Goal: Complete application form: Complete application form

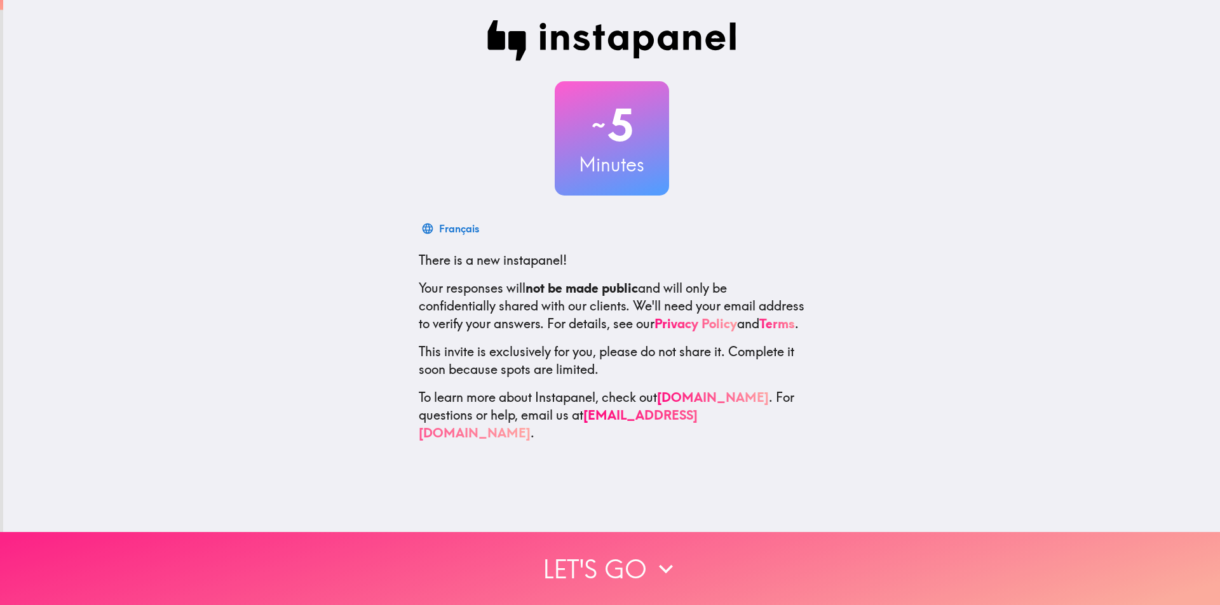
click at [608, 558] on button "Let's go" at bounding box center [610, 568] width 1220 height 73
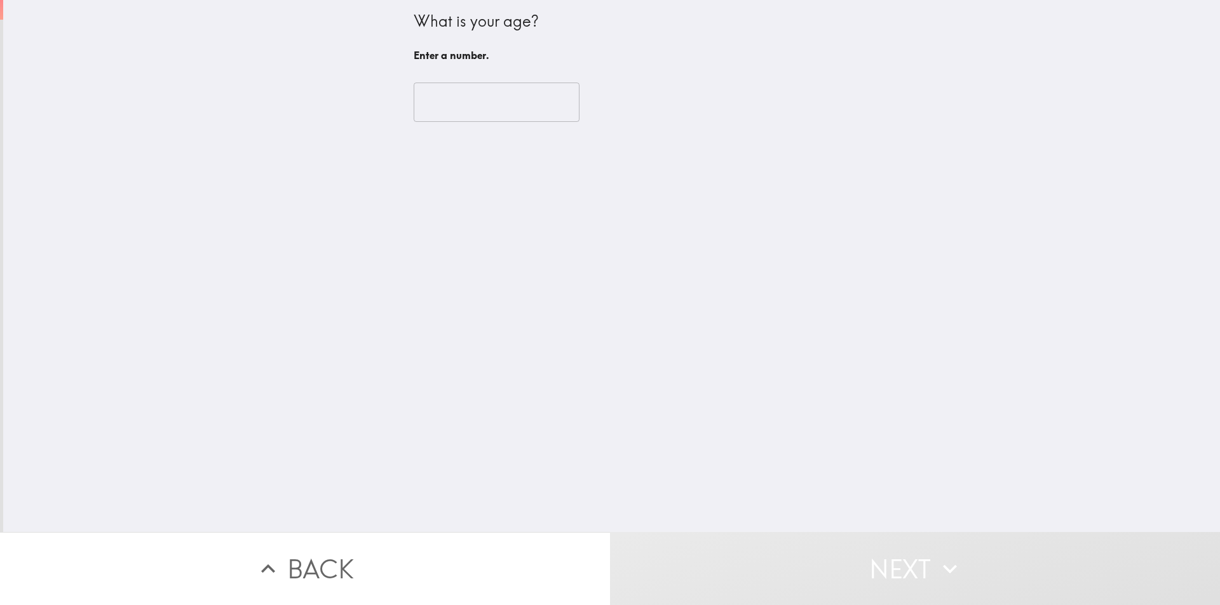
click at [461, 99] on input "number" at bounding box center [497, 102] width 166 height 39
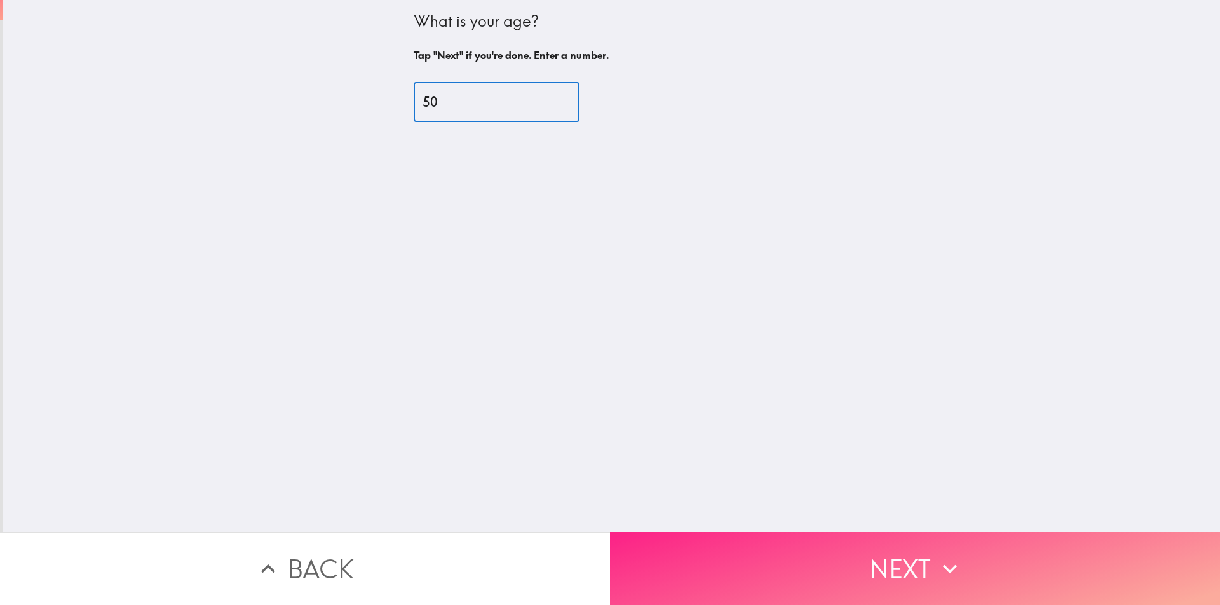
type input "50"
click at [853, 550] on button "Next" at bounding box center [915, 568] width 610 height 73
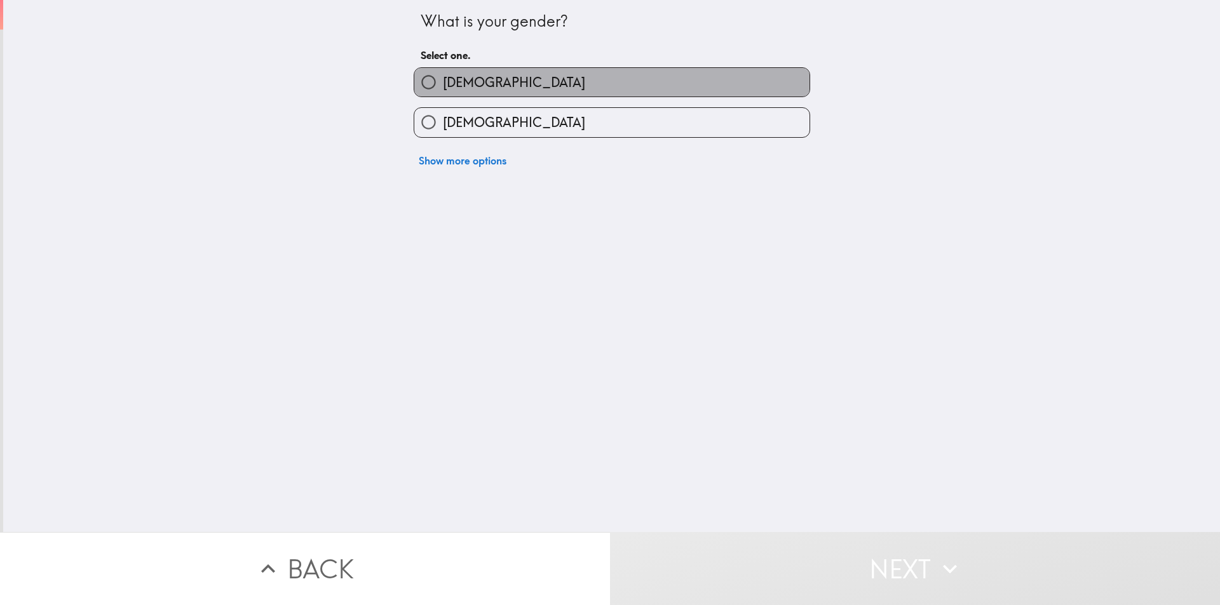
click at [457, 81] on span "[DEMOGRAPHIC_DATA]" at bounding box center [514, 83] width 142 height 18
click at [443, 81] on input "[DEMOGRAPHIC_DATA]" at bounding box center [428, 82] width 29 height 29
radio input "true"
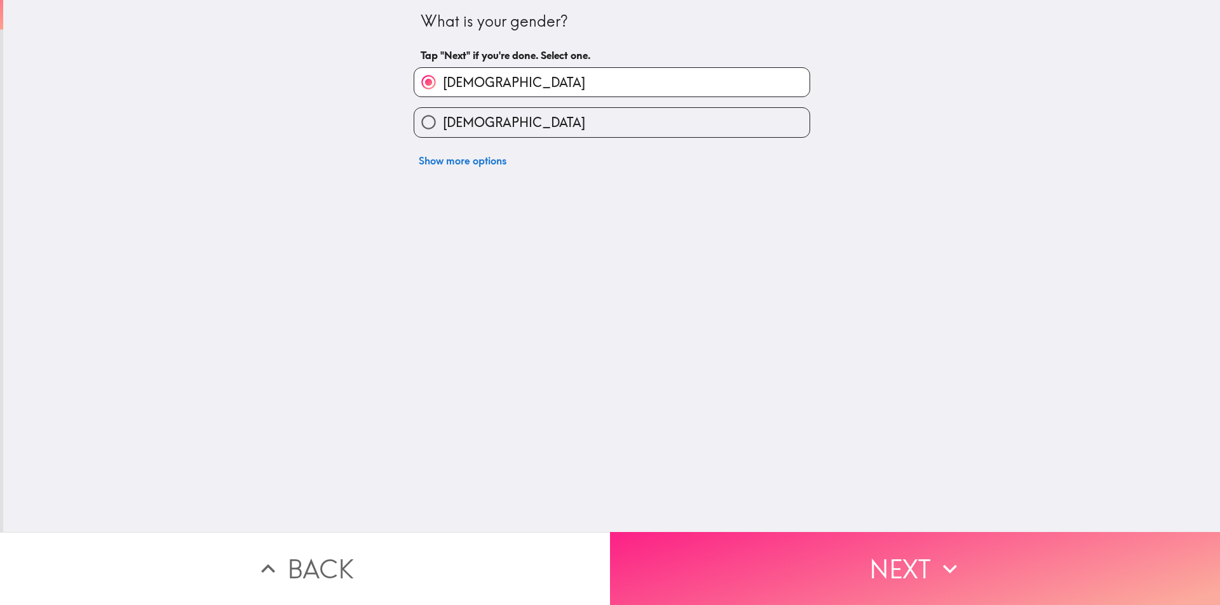
click at [873, 546] on button "Next" at bounding box center [915, 568] width 610 height 73
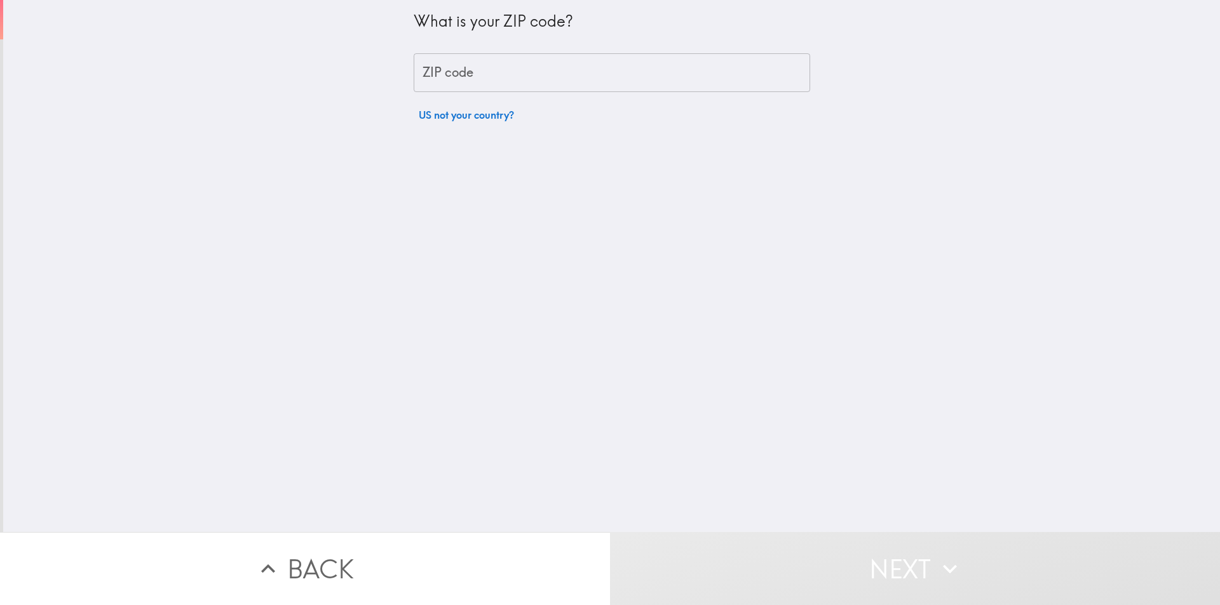
click at [483, 70] on input "ZIP code" at bounding box center [612, 72] width 396 height 39
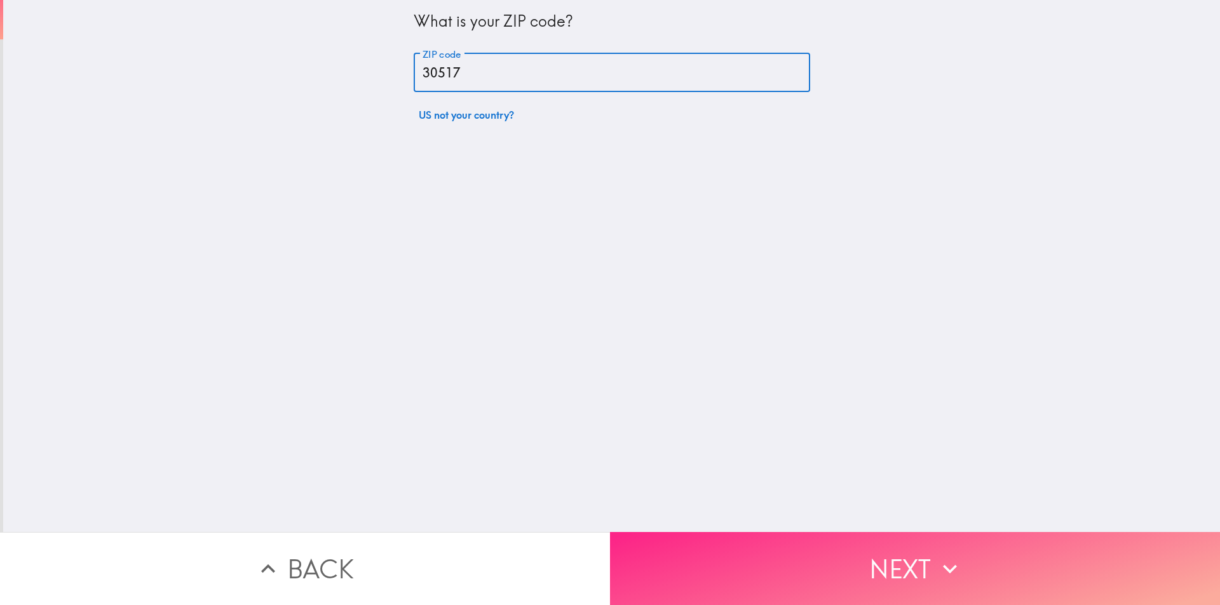
type input "30517"
click at [873, 572] on button "Next" at bounding box center [915, 568] width 610 height 73
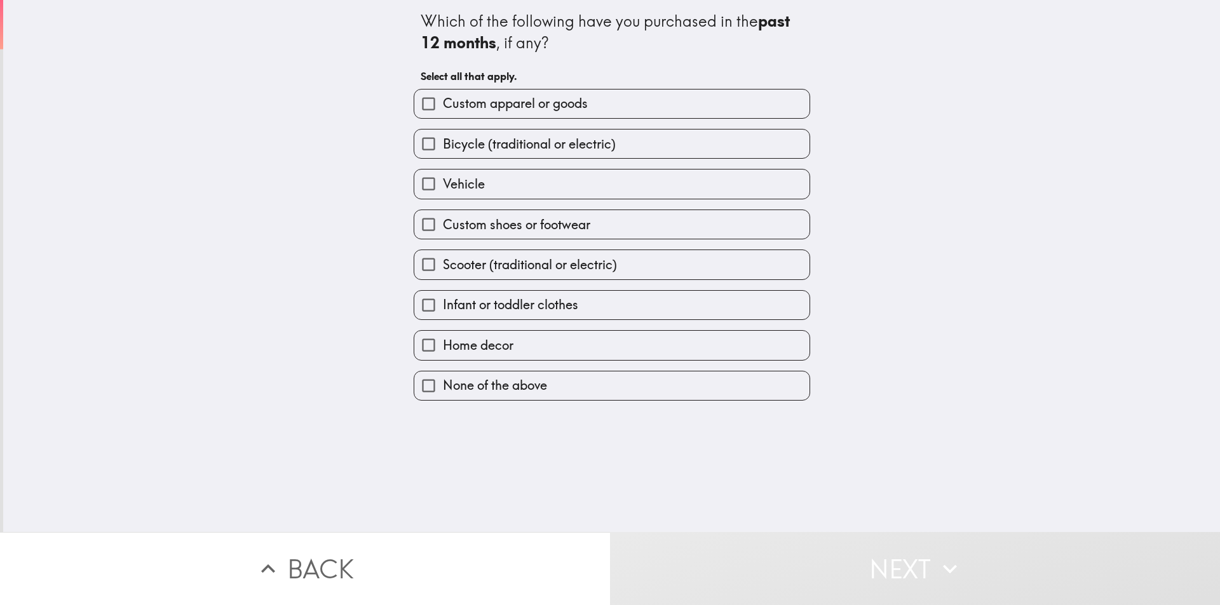
click at [414, 102] on input "Custom apparel or goods" at bounding box center [428, 104] width 29 height 29
checkbox input "true"
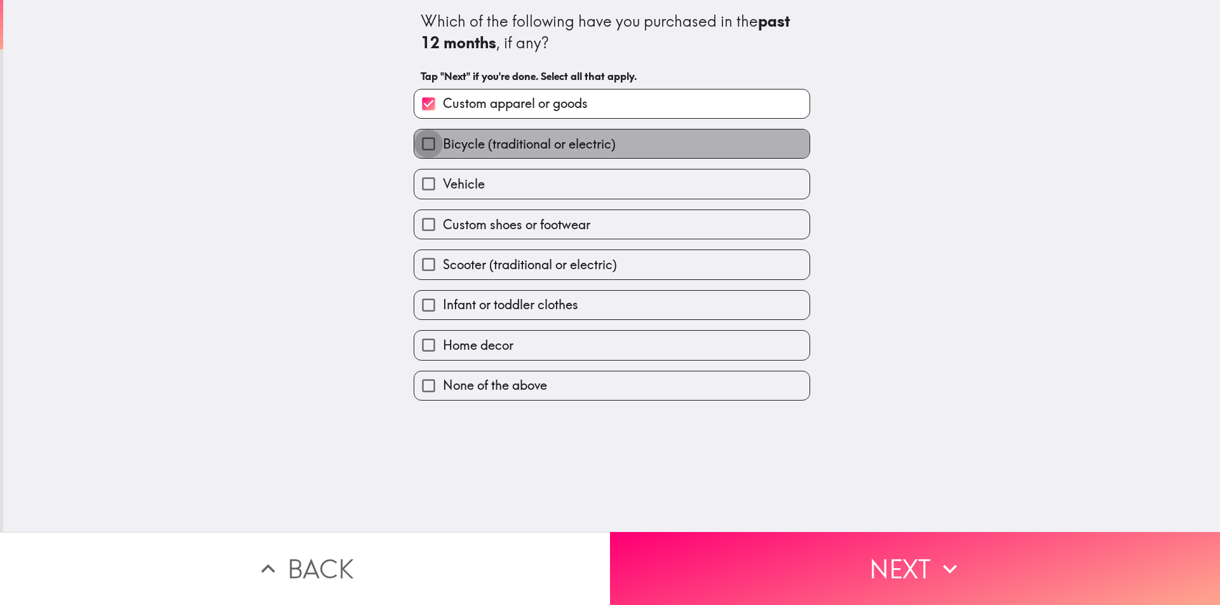
click at [418, 141] on input "Bicycle (traditional or electric)" at bounding box center [428, 144] width 29 height 29
checkbox input "true"
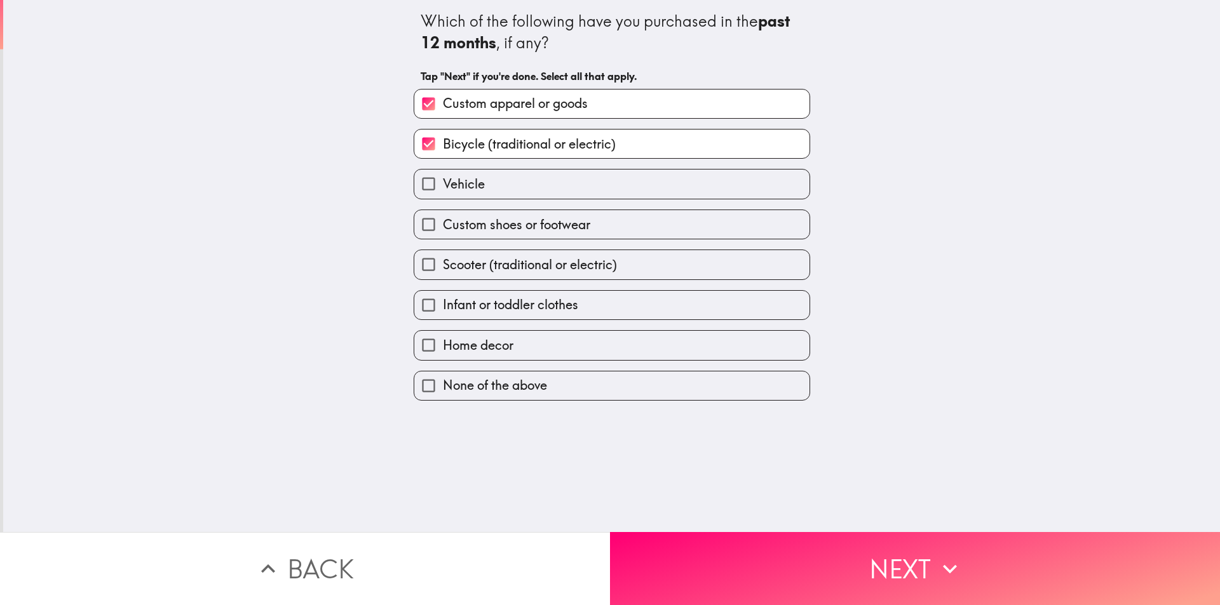
click at [423, 227] on input "Custom shoes or footwear" at bounding box center [428, 224] width 29 height 29
checkbox input "true"
click at [433, 337] on input "Home decor" at bounding box center [428, 345] width 29 height 29
checkbox input "true"
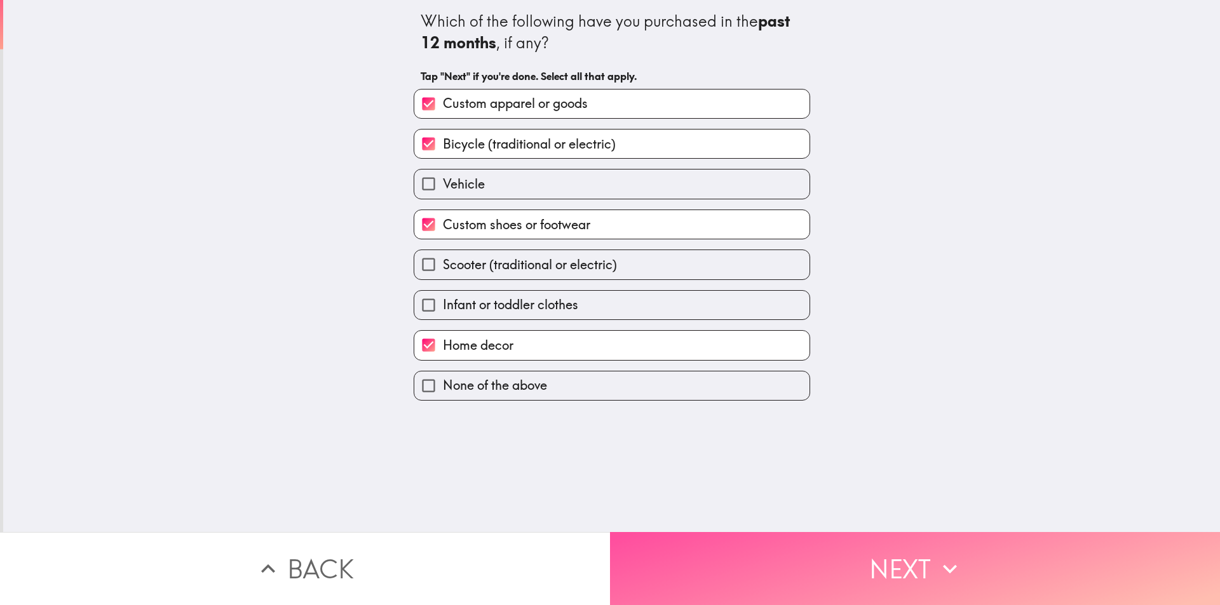
click at [896, 554] on button "Next" at bounding box center [915, 568] width 610 height 73
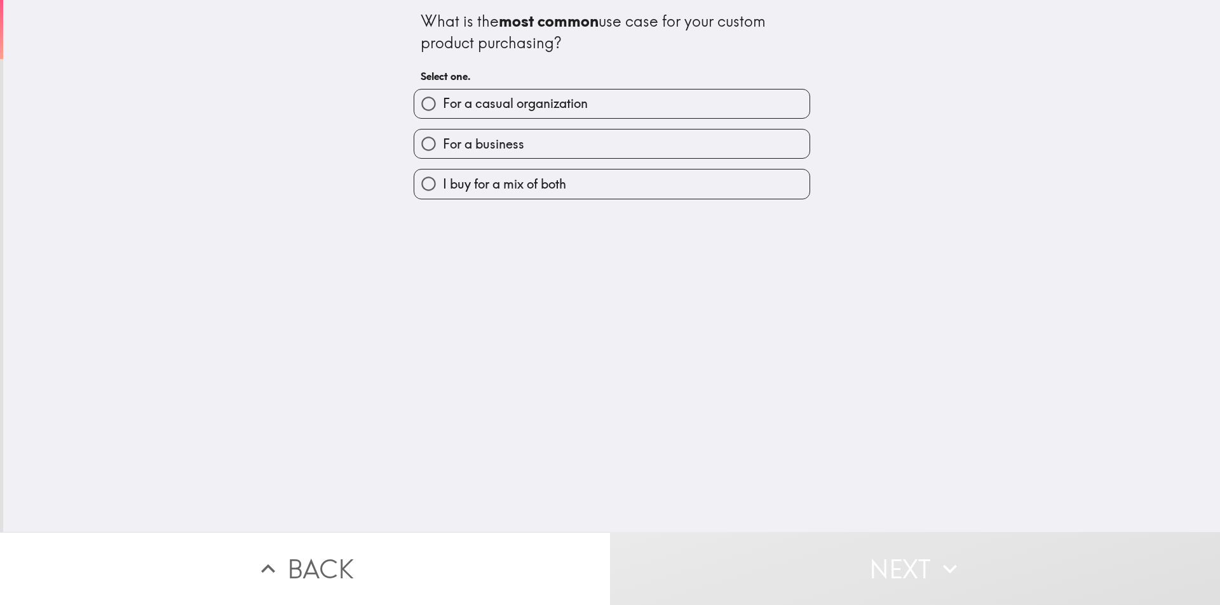
click at [426, 186] on input "I buy for a mix of both" at bounding box center [428, 184] width 29 height 29
radio input "true"
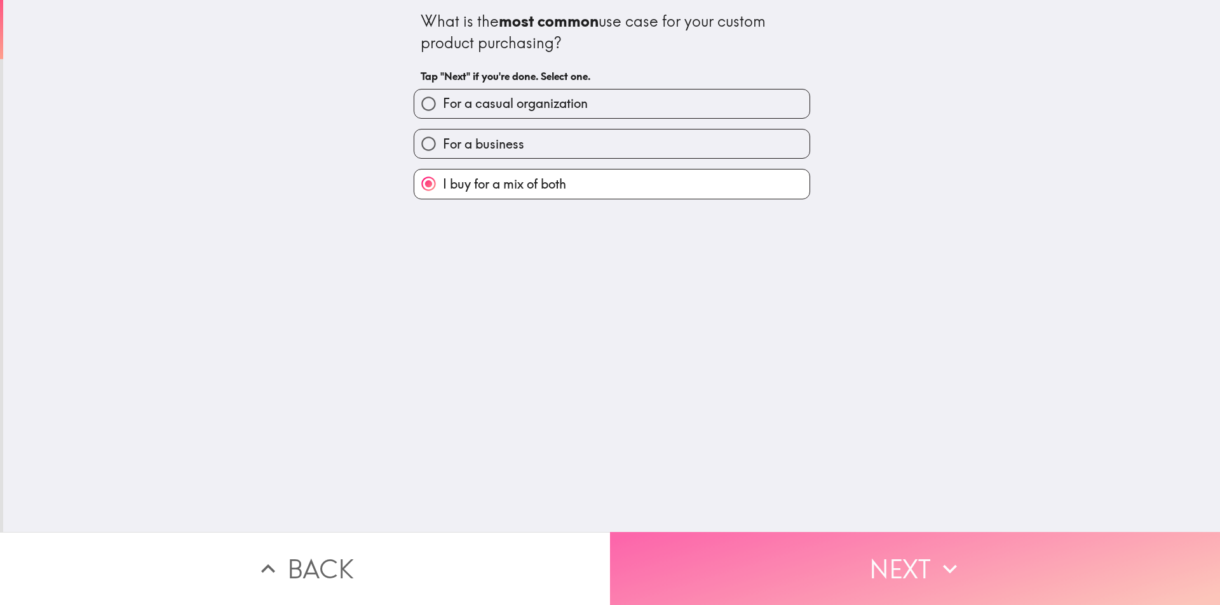
click at [830, 556] on button "Next" at bounding box center [915, 568] width 610 height 73
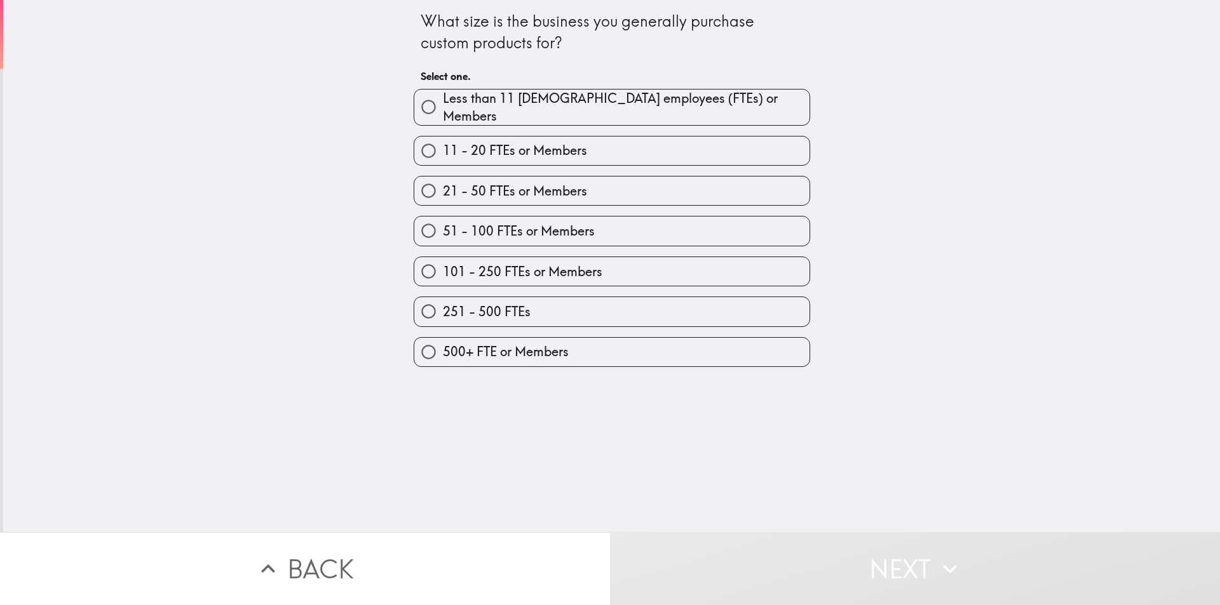
click at [423, 183] on input "21 - 50 FTEs or Members" at bounding box center [428, 191] width 29 height 29
radio input "true"
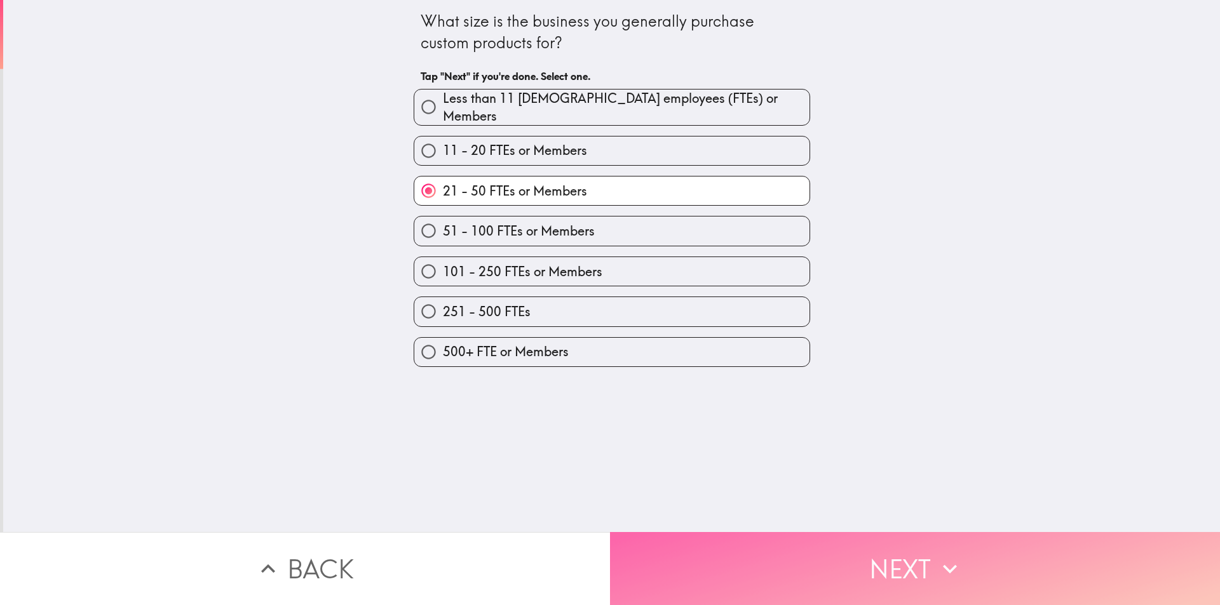
click at [785, 563] on button "Next" at bounding box center [915, 568] width 610 height 73
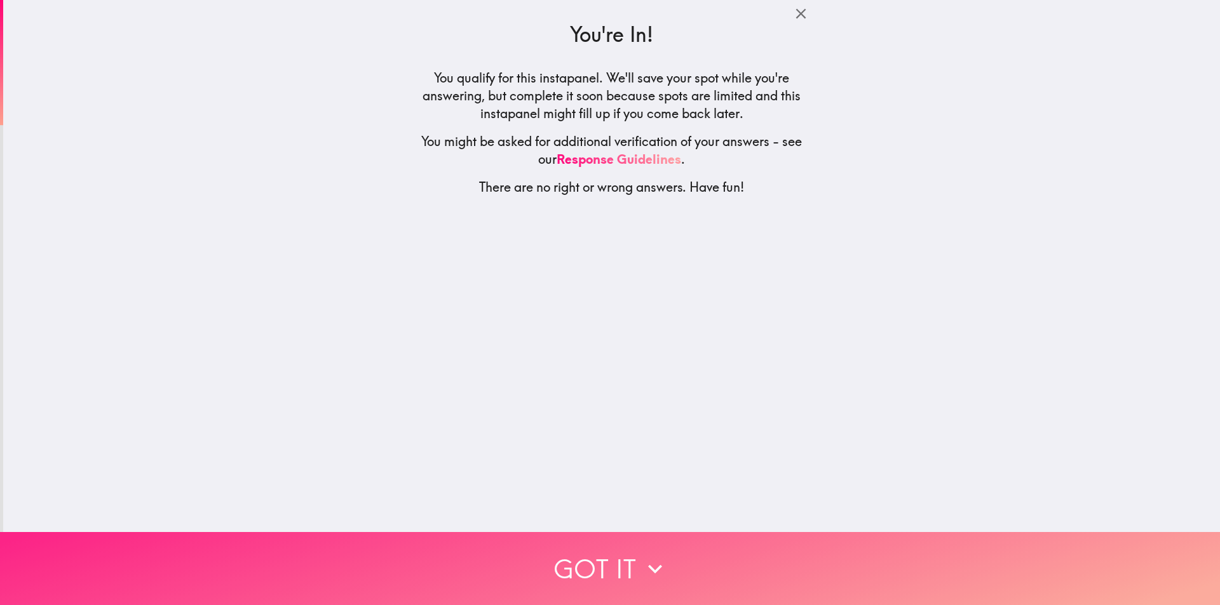
click at [600, 562] on button "Got it" at bounding box center [610, 568] width 1220 height 73
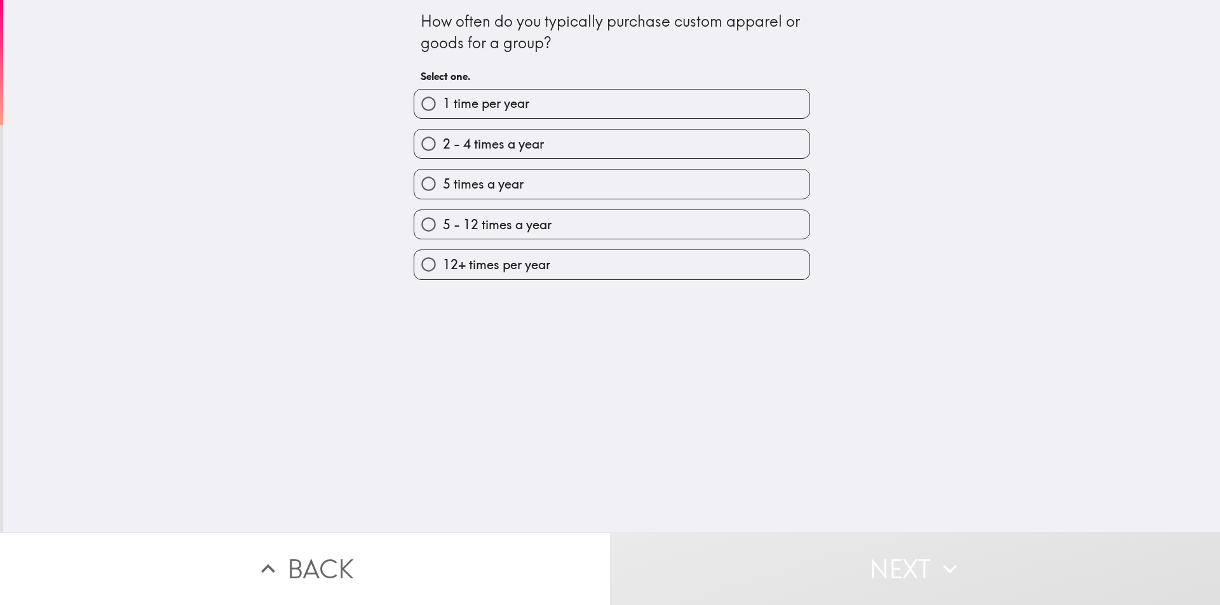
click at [443, 142] on span "2 - 4 times a year" at bounding box center [493, 144] width 101 height 18
click at [442, 142] on input "2 - 4 times a year" at bounding box center [428, 144] width 29 height 29
radio input "true"
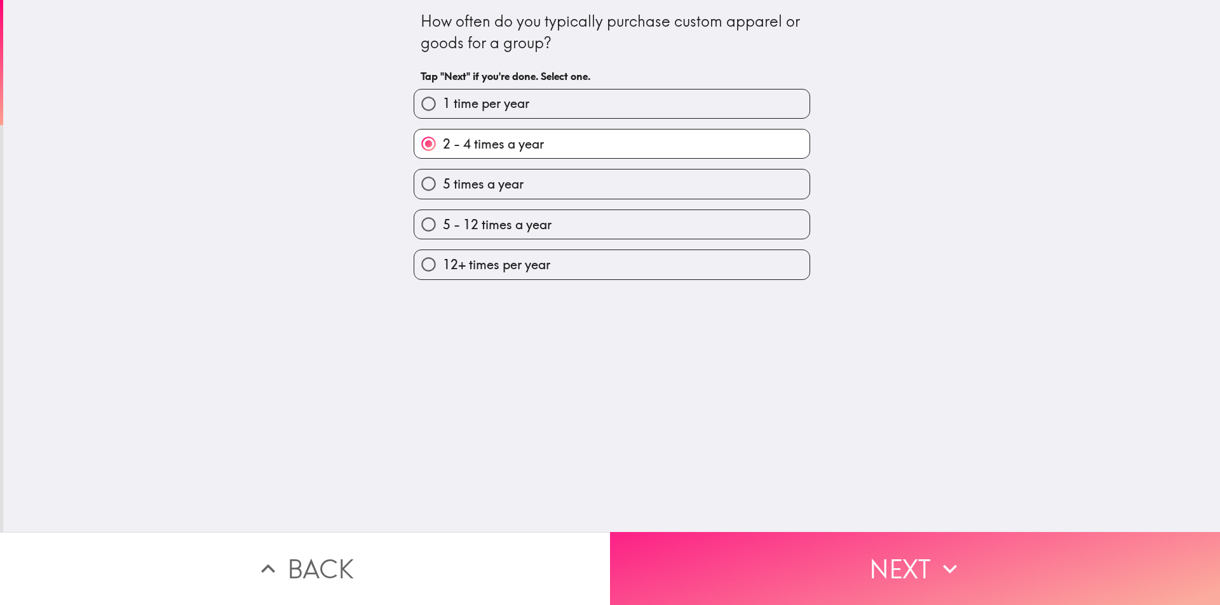
click at [774, 583] on button "Next" at bounding box center [915, 568] width 610 height 73
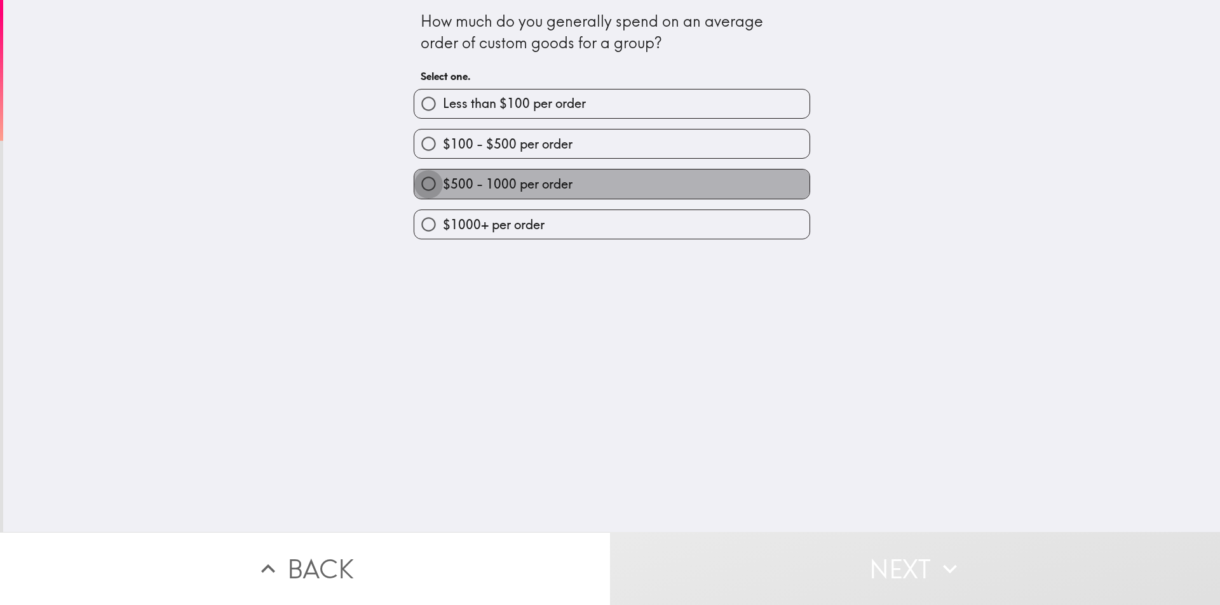
click at [422, 175] on input "$500 - 1000 per order" at bounding box center [428, 184] width 29 height 29
radio input "true"
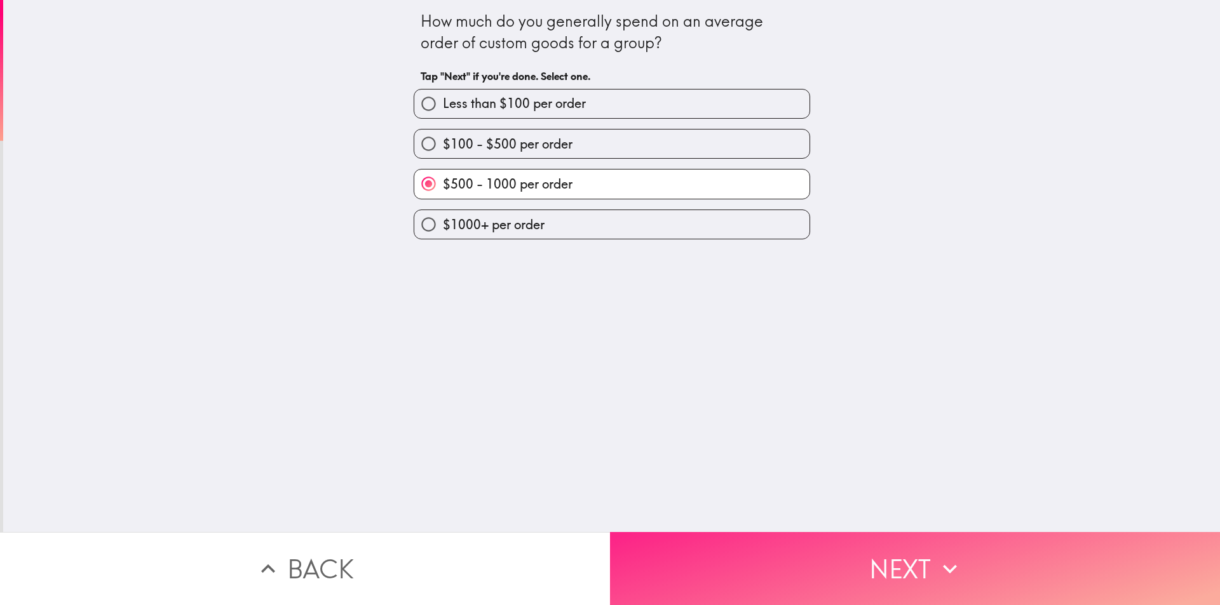
click at [804, 562] on button "Next" at bounding box center [915, 568] width 610 height 73
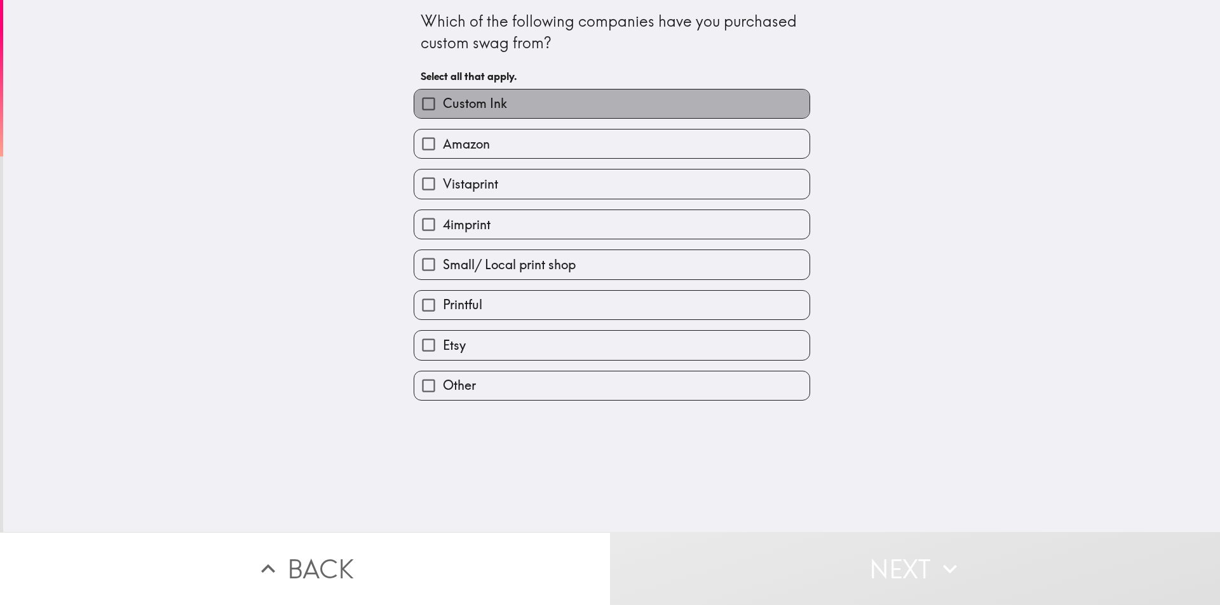
drag, startPoint x: 440, startPoint y: 105, endPoint x: 440, endPoint y: 138, distance: 33.0
click at [443, 108] on span "Custom Ink" at bounding box center [475, 104] width 64 height 18
click at [440, 108] on input "Custom Ink" at bounding box center [428, 104] width 29 height 29
checkbox input "true"
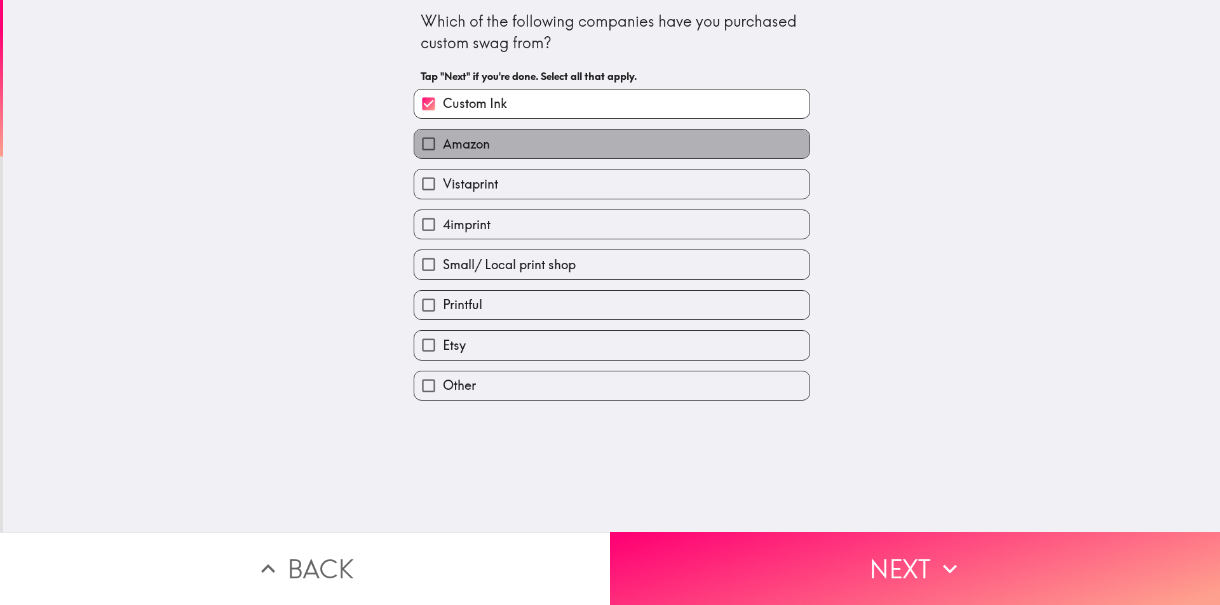
click at [443, 145] on span "Amazon" at bounding box center [466, 144] width 47 height 18
click at [438, 145] on input "Amazon" at bounding box center [428, 144] width 29 height 29
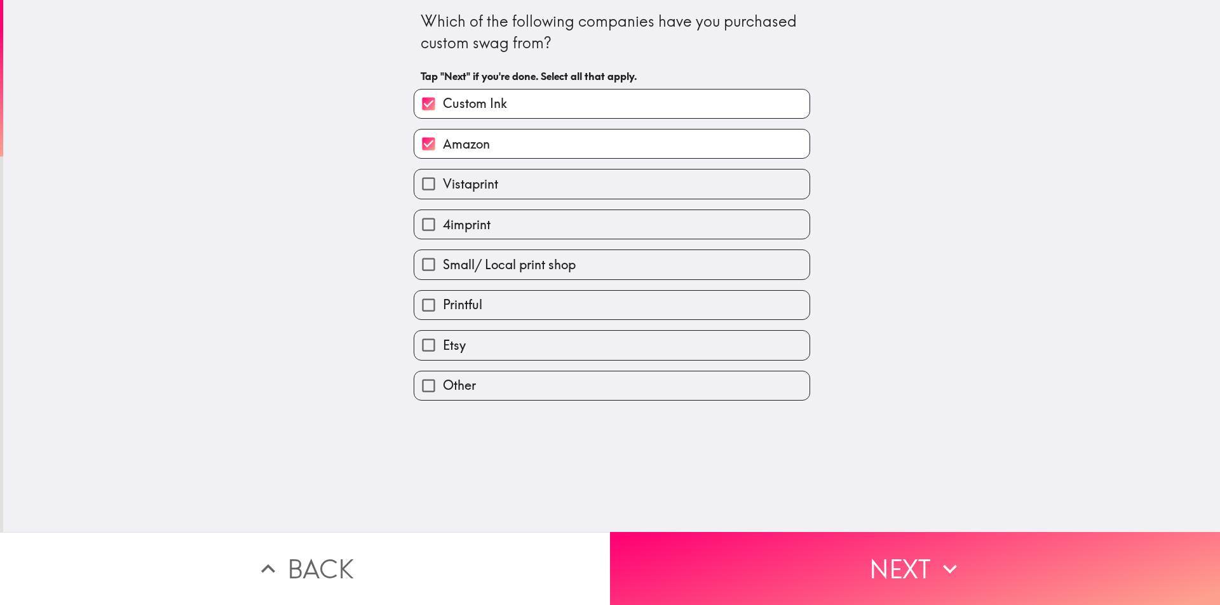
click at [443, 145] on span "Amazon" at bounding box center [466, 144] width 47 height 18
click at [438, 145] on input "Amazon" at bounding box center [428, 144] width 29 height 29
checkbox input "false"
click at [443, 181] on span "Vistaprint" at bounding box center [470, 184] width 55 height 18
click at [436, 181] on input "Vistaprint" at bounding box center [428, 184] width 29 height 29
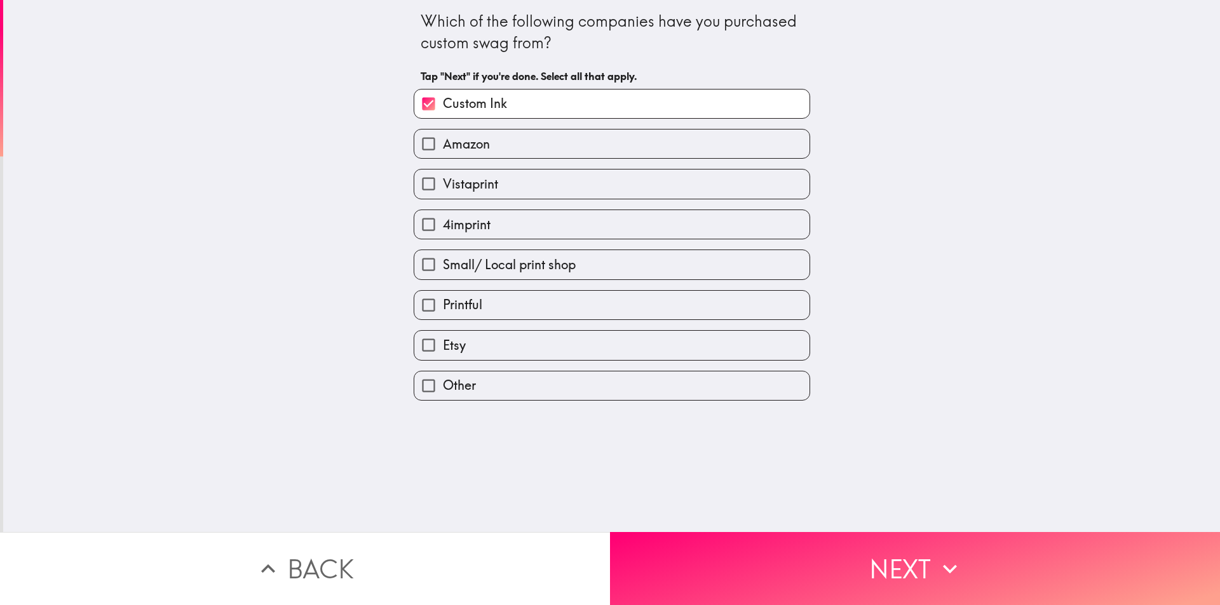
checkbox input "true"
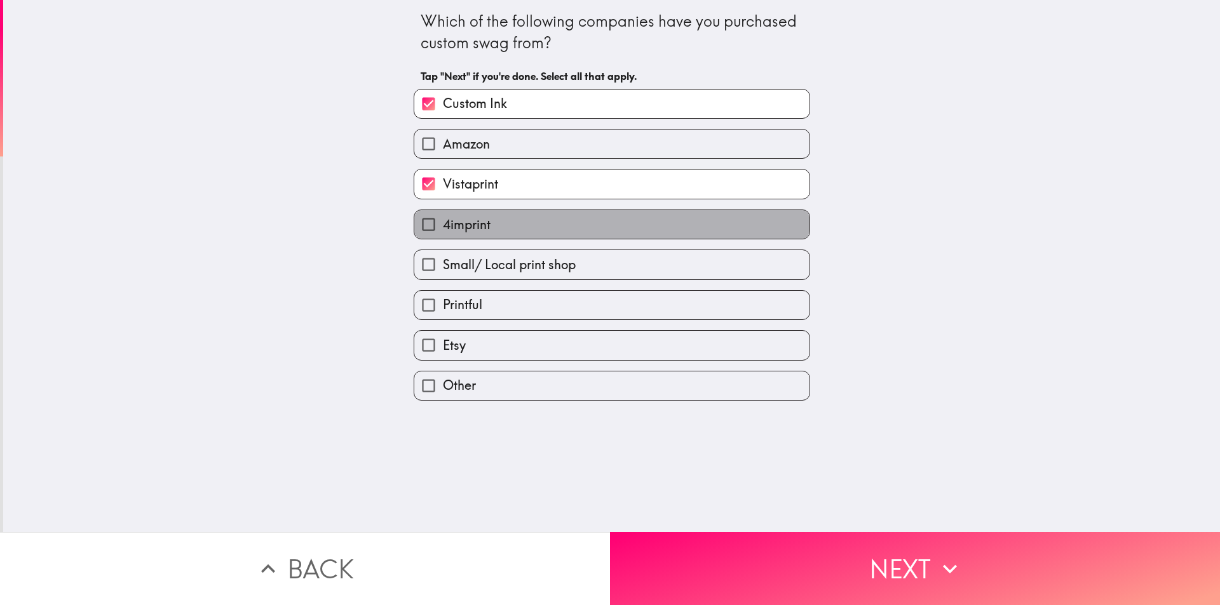
click at [435, 234] on label "4imprint" at bounding box center [611, 224] width 395 height 29
click at [435, 234] on input "4imprint" at bounding box center [428, 224] width 29 height 29
checkbox input "true"
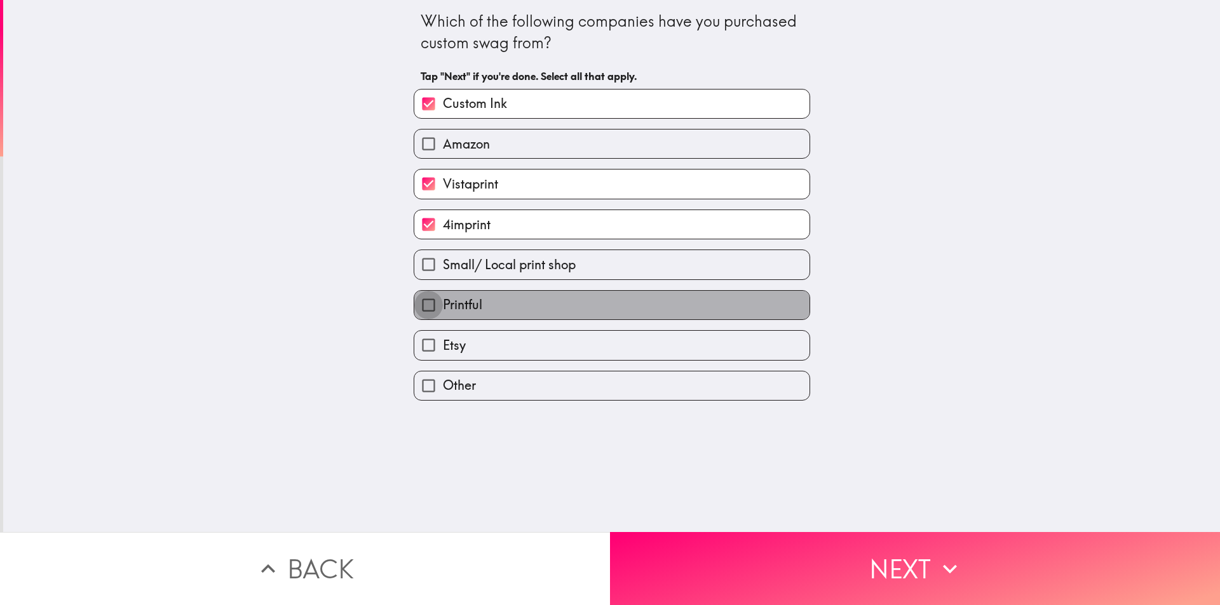
drag, startPoint x: 417, startPoint y: 299, endPoint x: 417, endPoint y: 332, distance: 33.7
click at [417, 299] on input "Printful" at bounding box center [428, 305] width 29 height 29
checkbox input "true"
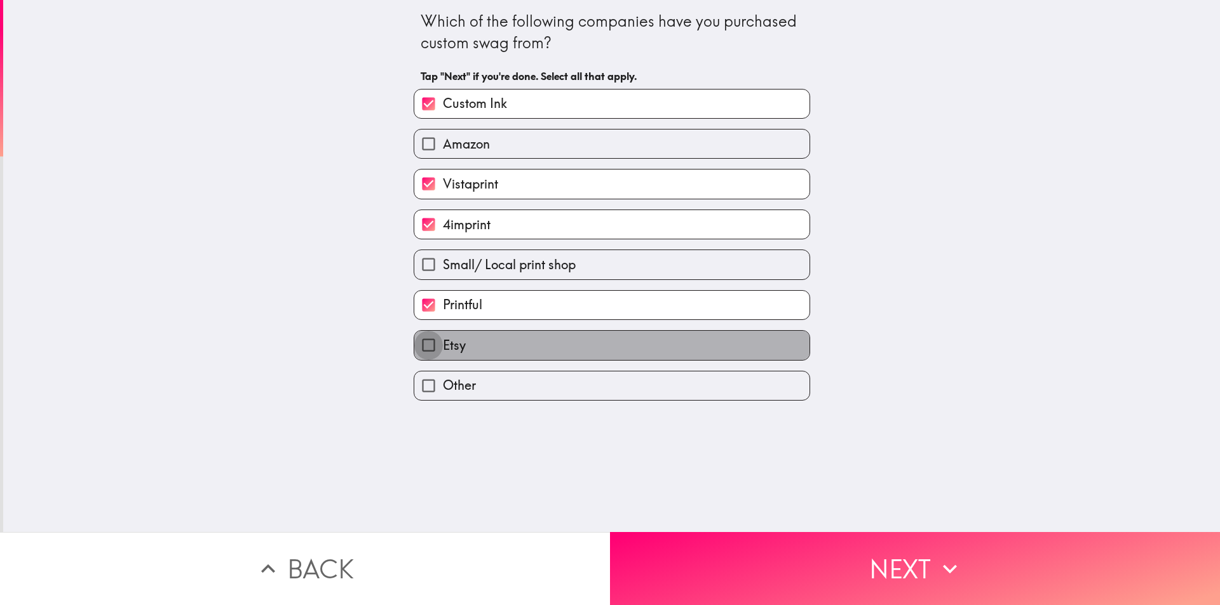
click at [417, 342] on input "Etsy" at bounding box center [428, 345] width 29 height 29
checkbox input "true"
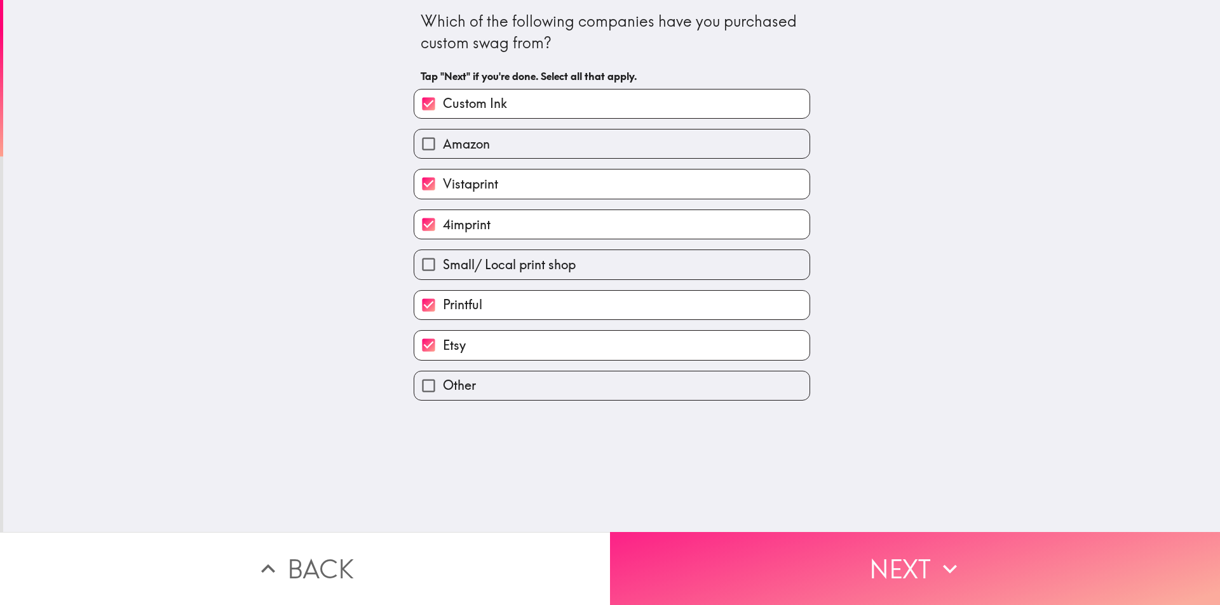
click at [891, 590] on button "Next" at bounding box center [915, 568] width 610 height 73
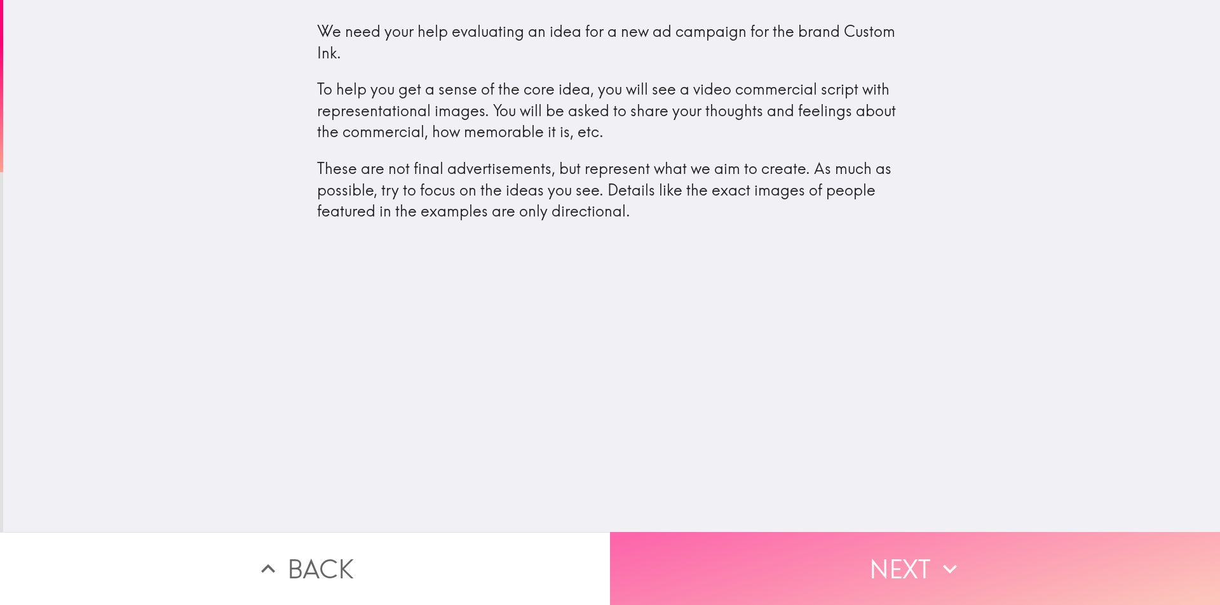
click at [745, 548] on button "Next" at bounding box center [915, 568] width 610 height 73
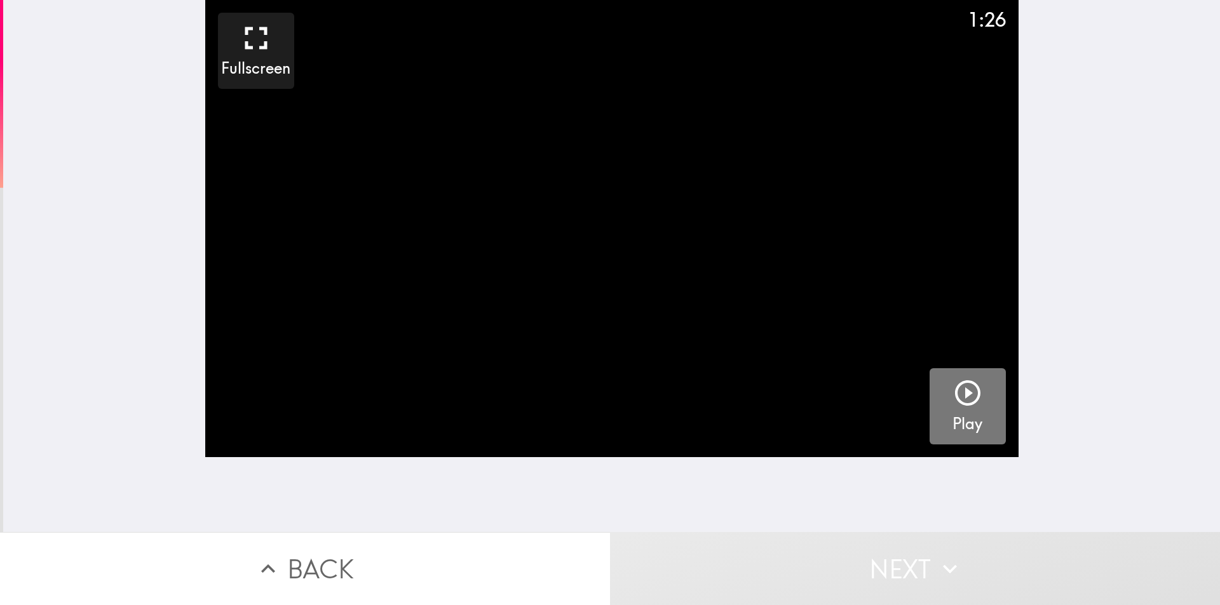
click at [957, 391] on icon "button" at bounding box center [967, 393] width 25 height 25
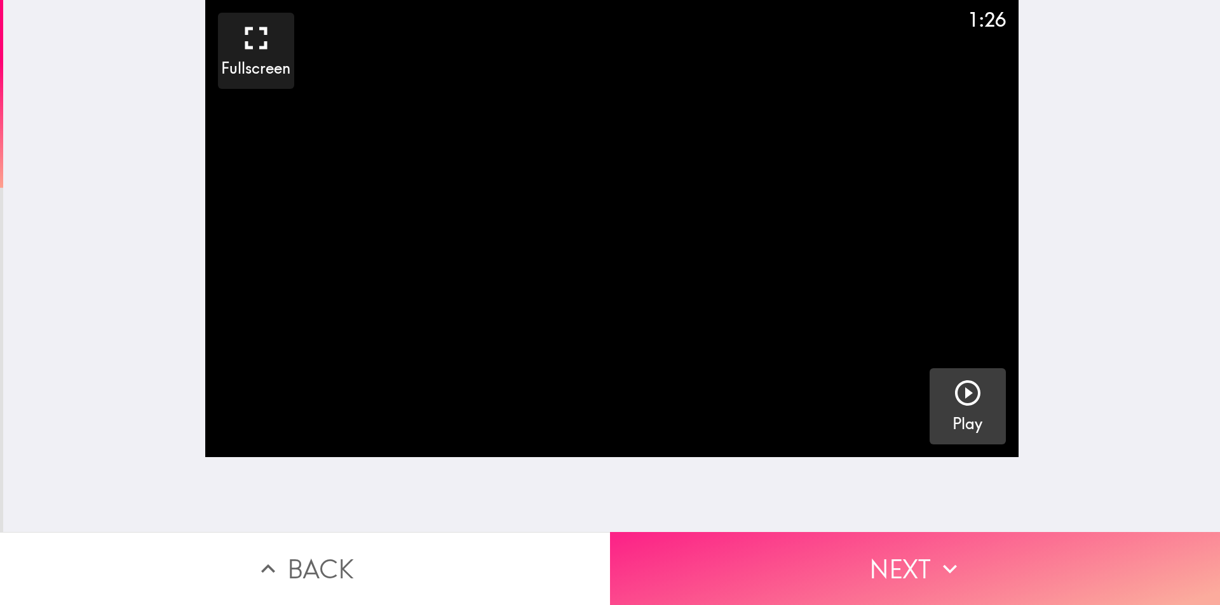
click at [865, 560] on button "Next" at bounding box center [915, 568] width 610 height 73
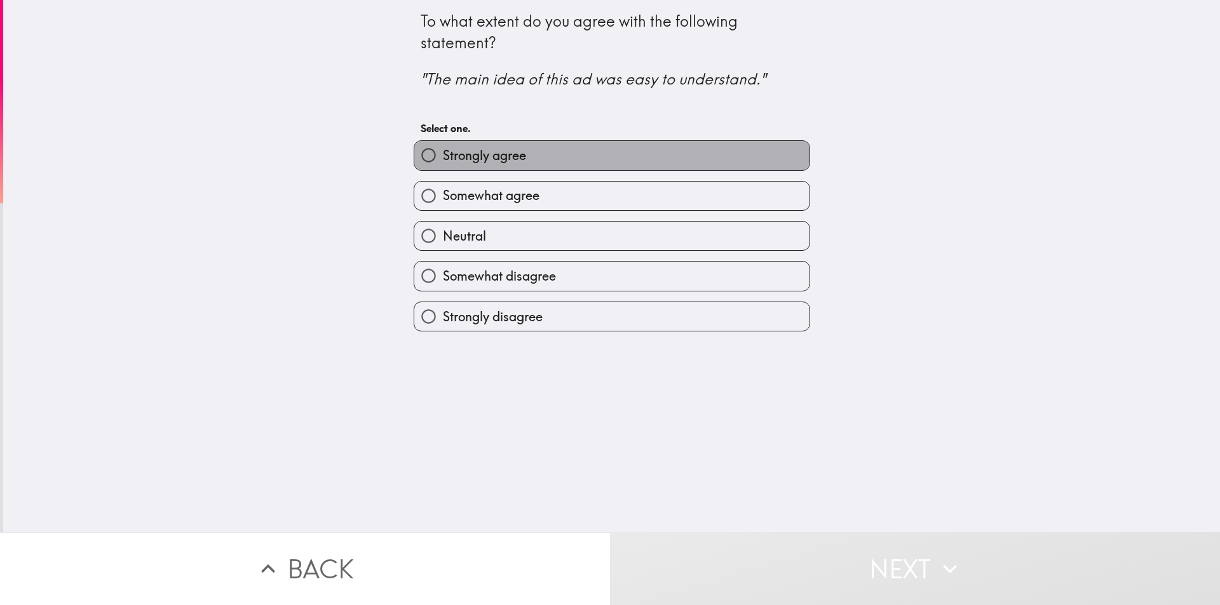
click at [534, 158] on label "Strongly agree" at bounding box center [611, 155] width 395 height 29
click at [443, 158] on input "Strongly agree" at bounding box center [428, 155] width 29 height 29
radio input "true"
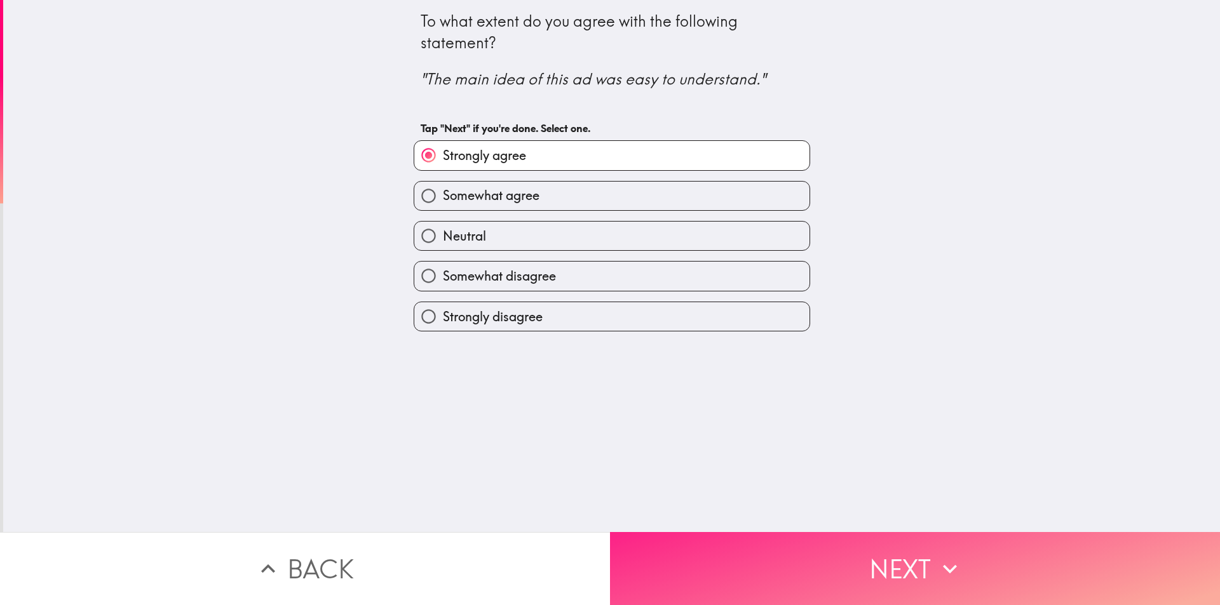
click at [817, 573] on button "Next" at bounding box center [915, 568] width 610 height 73
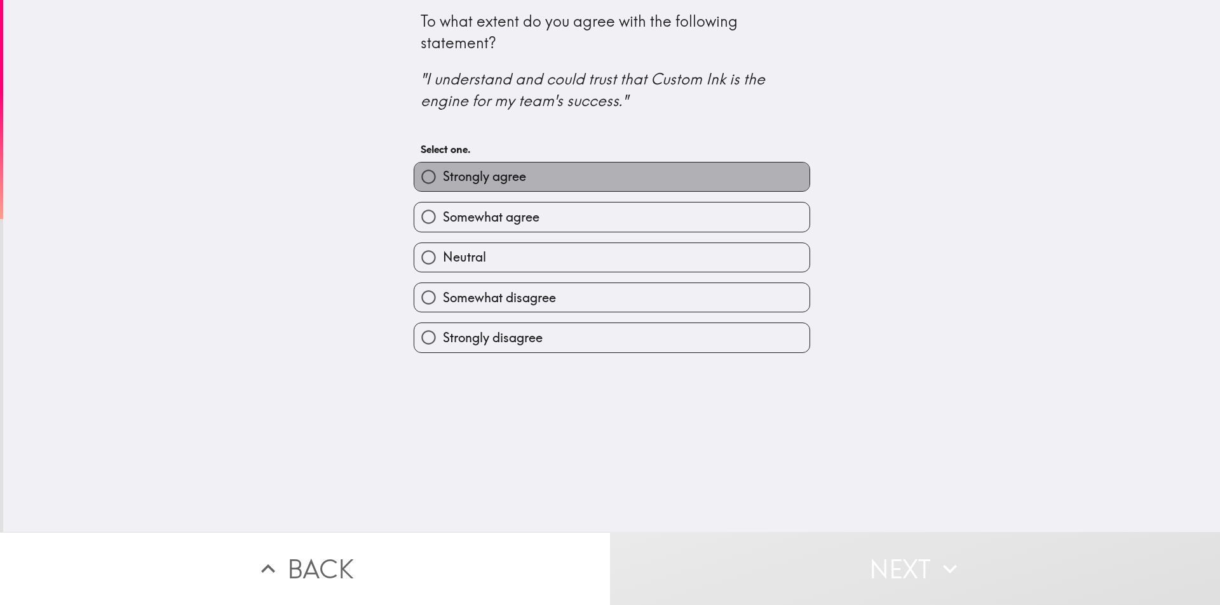
click at [555, 184] on label "Strongly agree" at bounding box center [611, 177] width 395 height 29
click at [443, 184] on input "Strongly agree" at bounding box center [428, 177] width 29 height 29
radio input "true"
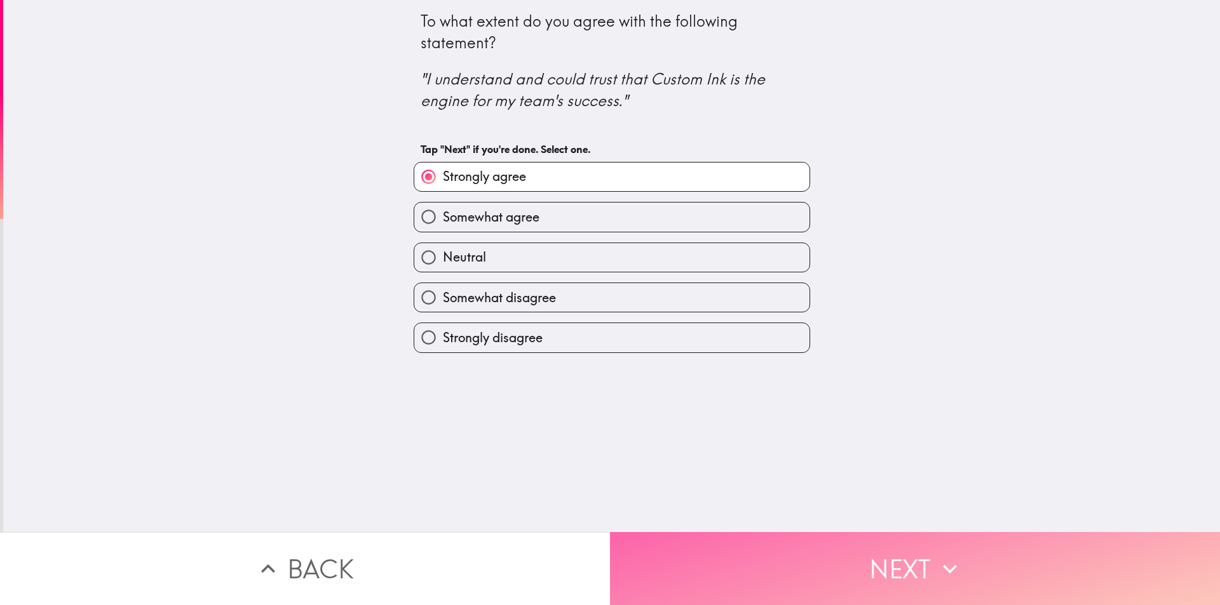
click at [879, 551] on button "Next" at bounding box center [915, 568] width 610 height 73
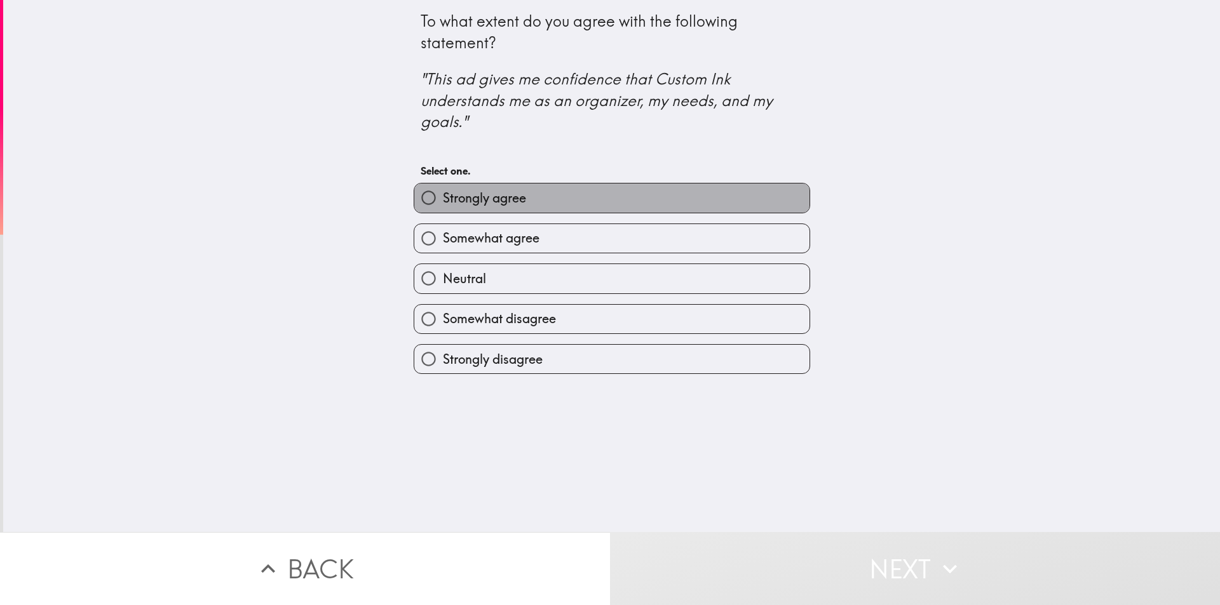
click at [456, 205] on span "Strongly agree" at bounding box center [484, 198] width 83 height 18
click at [443, 205] on input "Strongly agree" at bounding box center [428, 198] width 29 height 29
radio input "true"
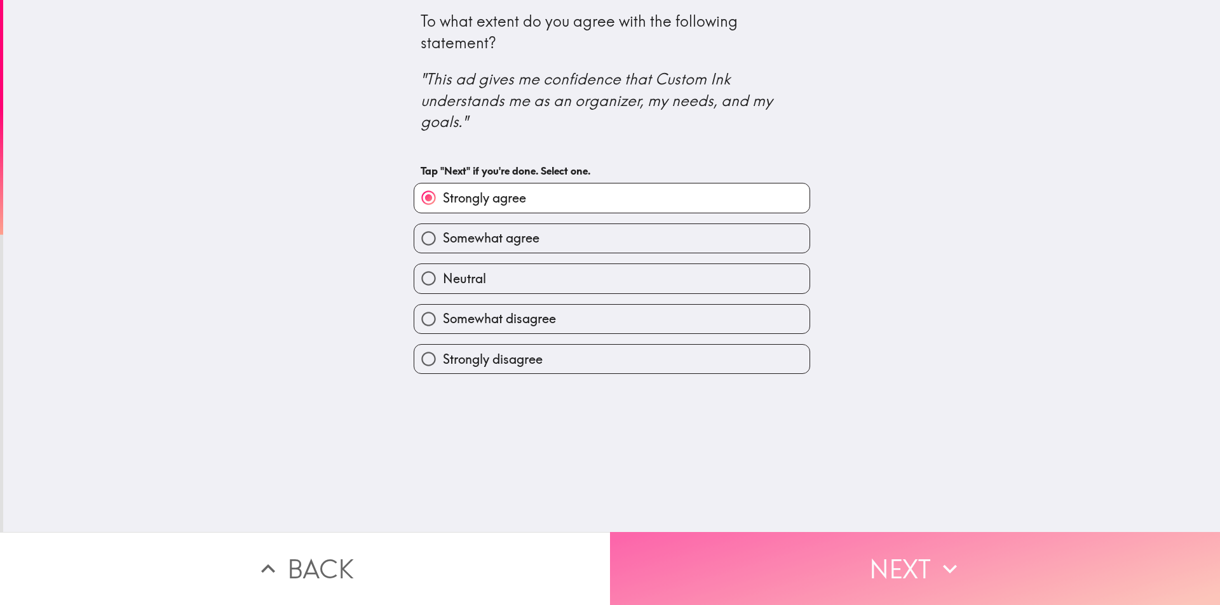
click at [783, 553] on button "Next" at bounding box center [915, 568] width 610 height 73
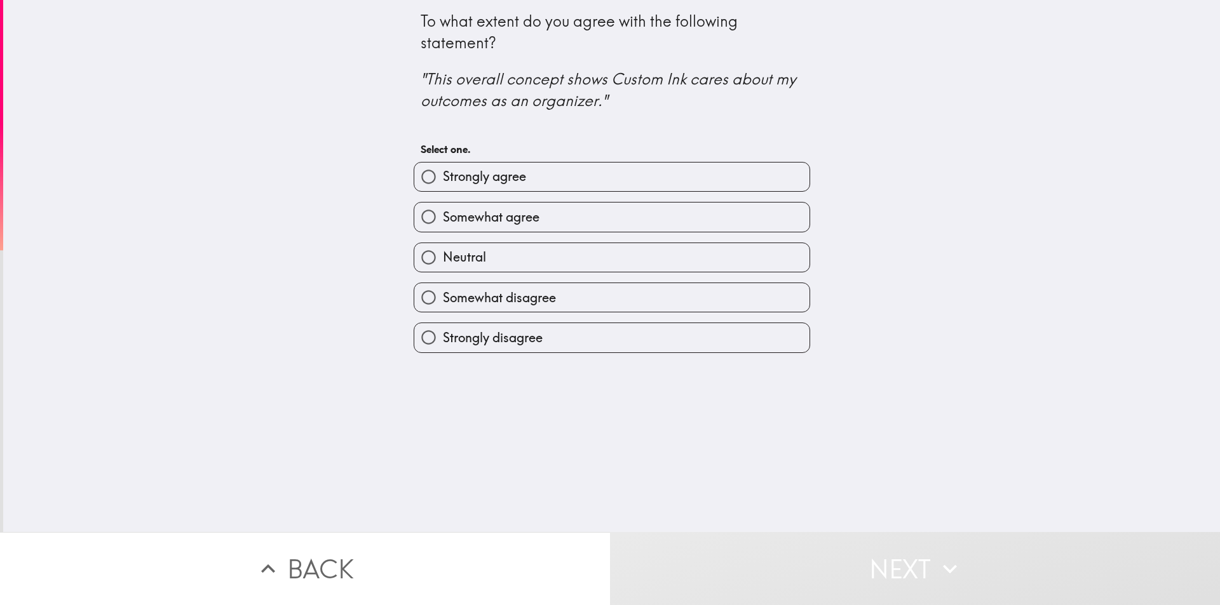
click at [475, 178] on span "Strongly agree" at bounding box center [484, 177] width 83 height 18
click at [443, 178] on input "Strongly agree" at bounding box center [428, 177] width 29 height 29
radio input "true"
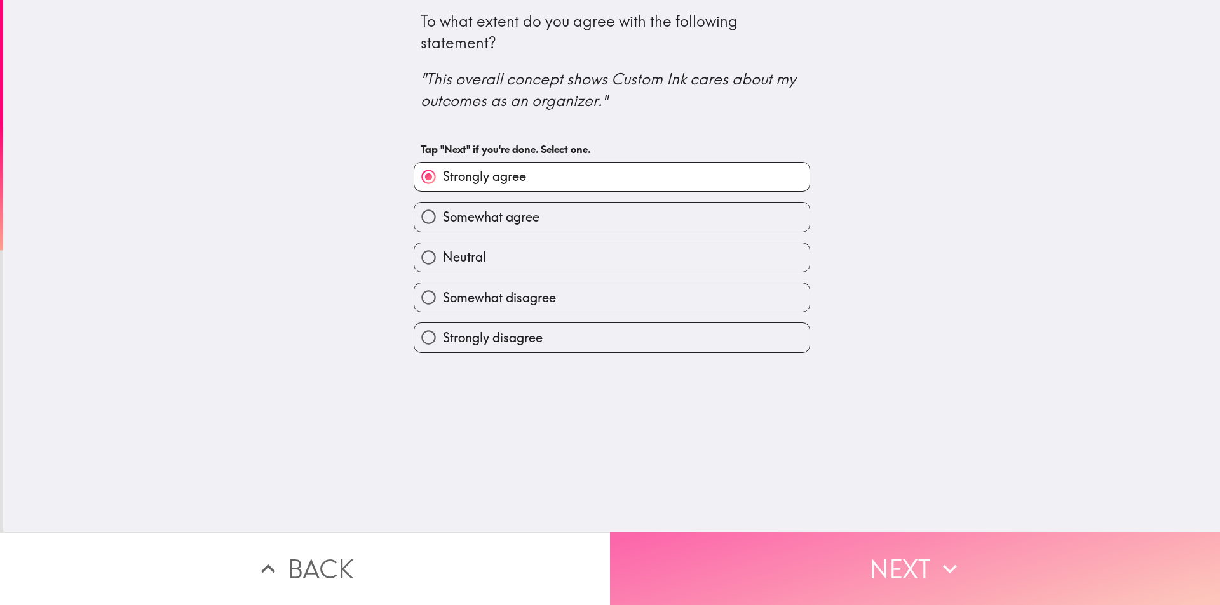
click at [708, 547] on button "Next" at bounding box center [915, 568] width 610 height 73
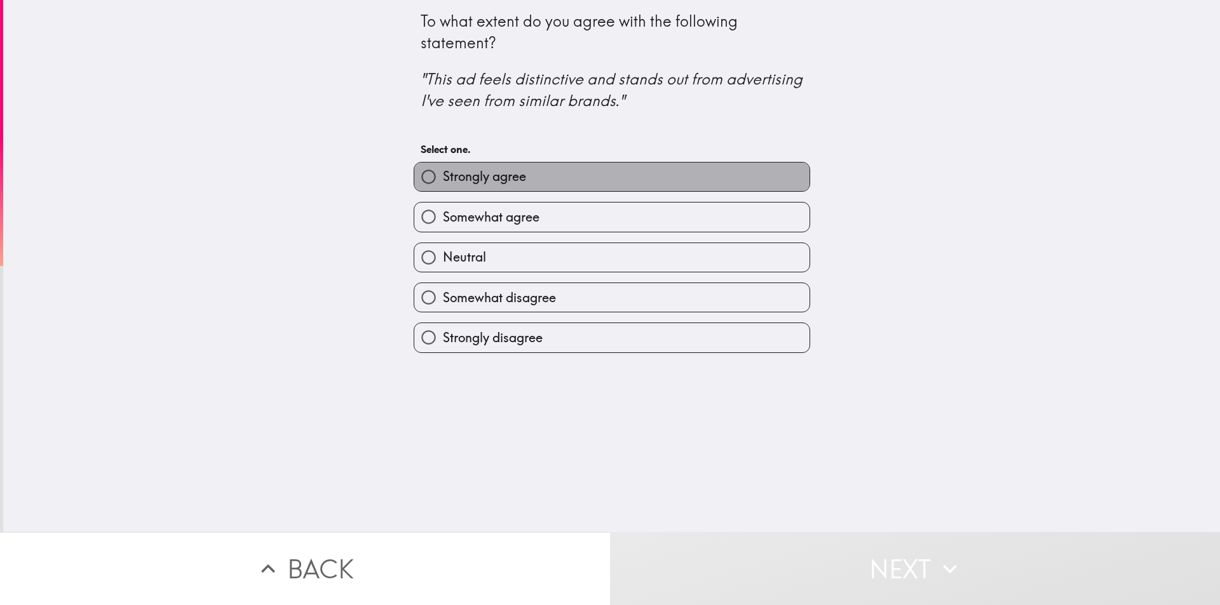
click at [458, 189] on label "Strongly agree" at bounding box center [611, 177] width 395 height 29
click at [443, 189] on input "Strongly agree" at bounding box center [428, 177] width 29 height 29
radio input "true"
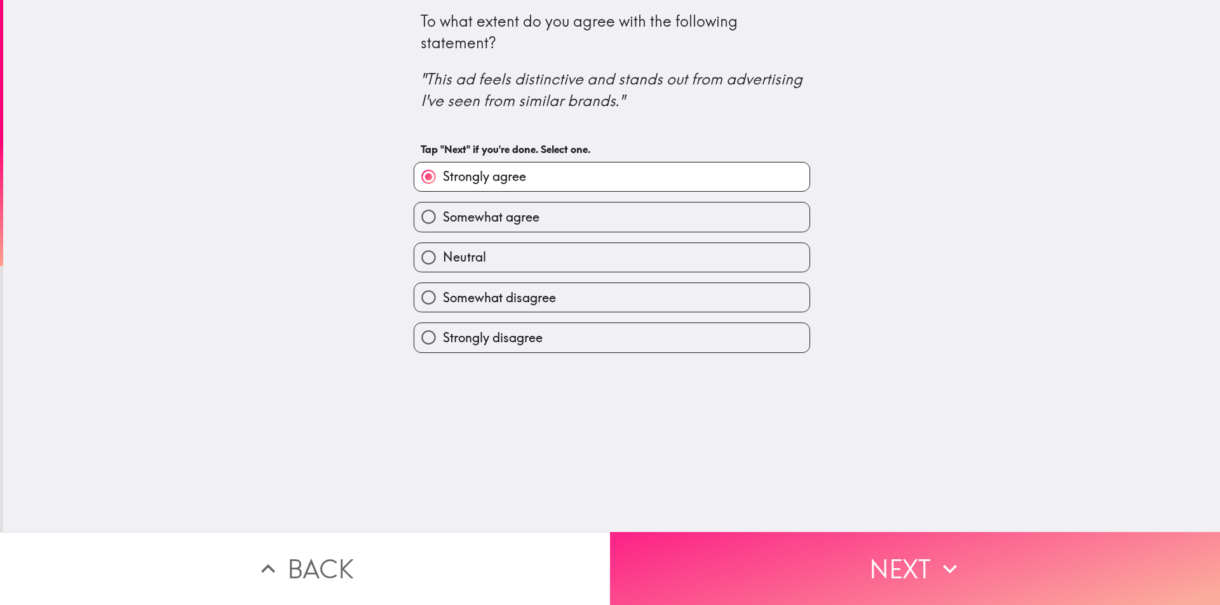
click at [701, 554] on button "Next" at bounding box center [915, 568] width 610 height 73
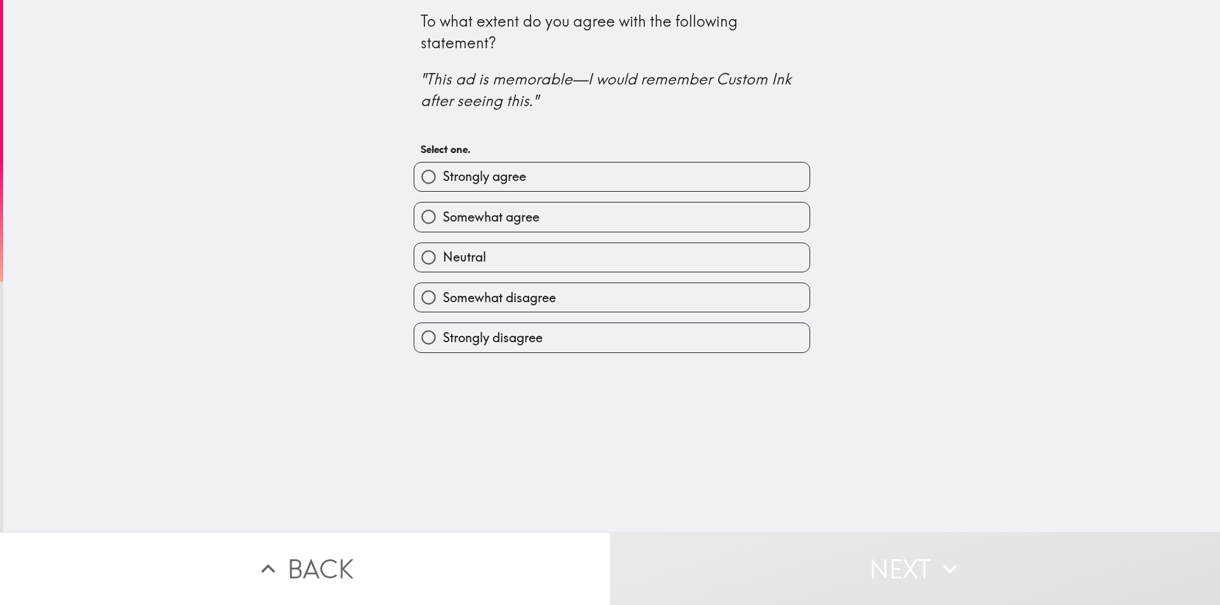
click at [485, 174] on span "Strongly agree" at bounding box center [484, 177] width 83 height 18
click at [443, 174] on input "Strongly agree" at bounding box center [428, 177] width 29 height 29
radio input "true"
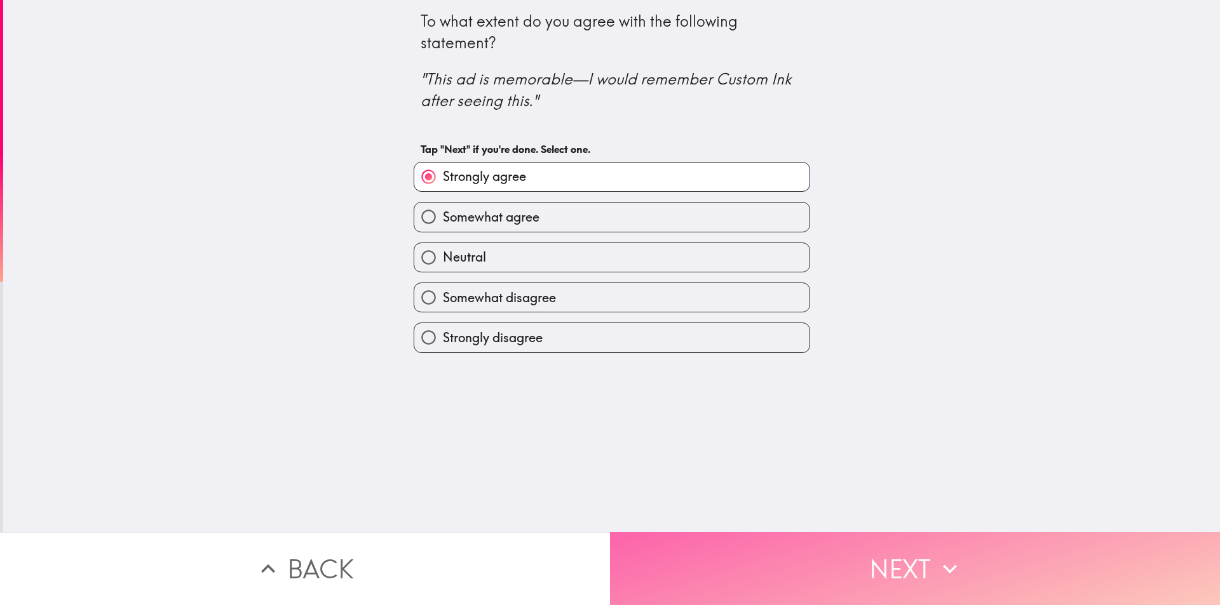
click at [822, 577] on button "Next" at bounding box center [915, 568] width 610 height 73
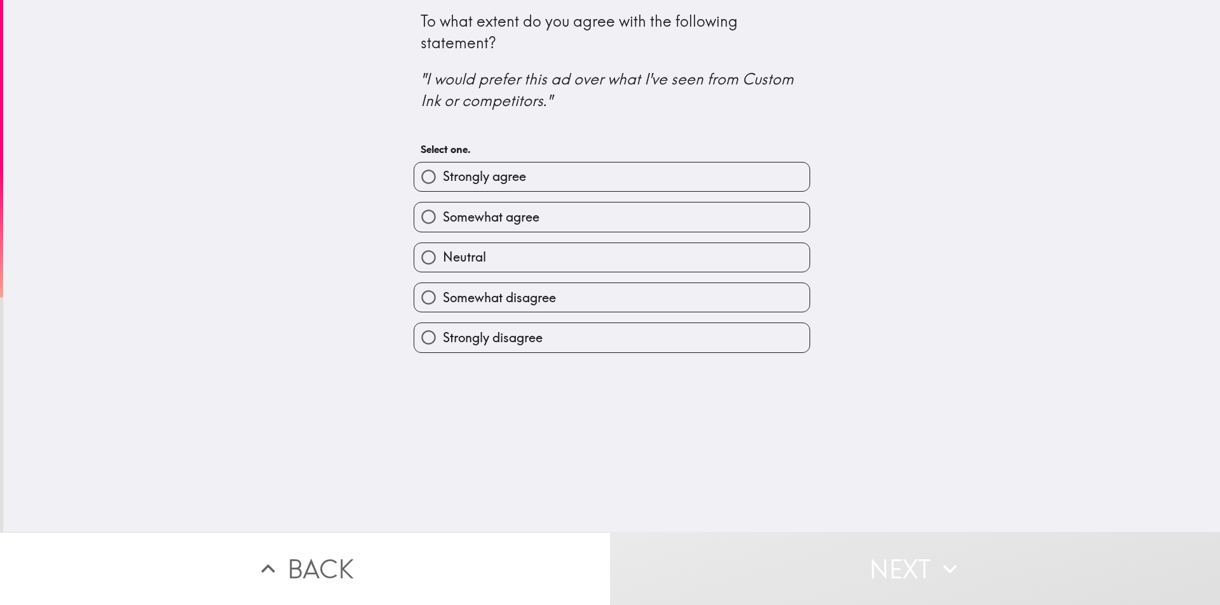
click at [501, 166] on label "Strongly agree" at bounding box center [611, 177] width 395 height 29
click at [443, 166] on input "Strongly agree" at bounding box center [428, 177] width 29 height 29
radio input "true"
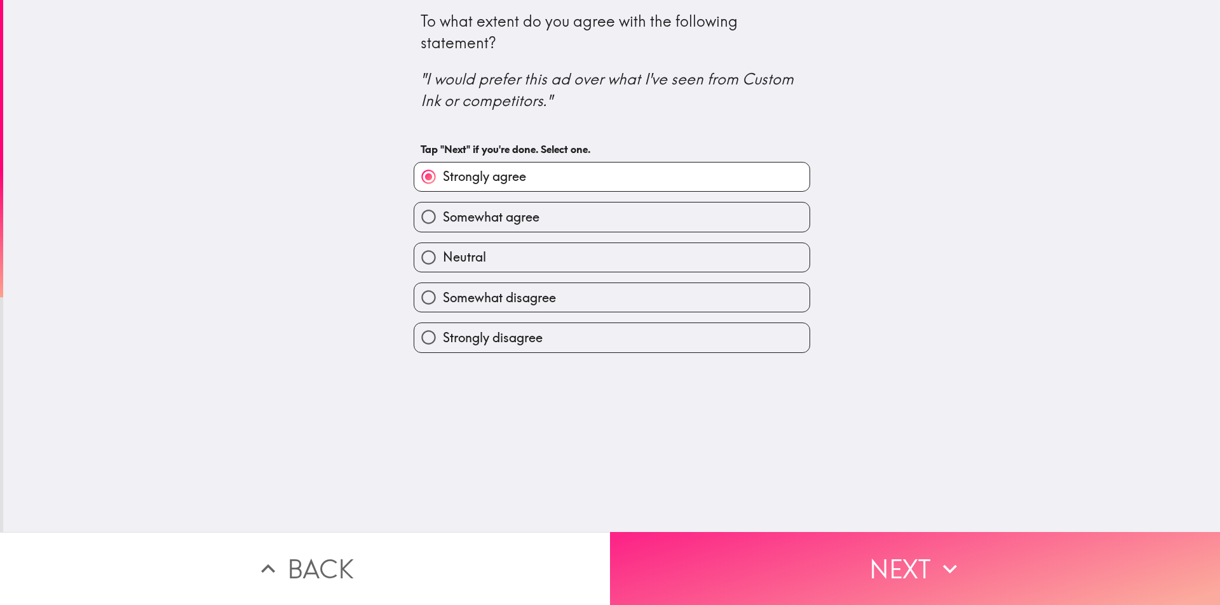
click at [942, 555] on icon "button" at bounding box center [950, 569] width 28 height 28
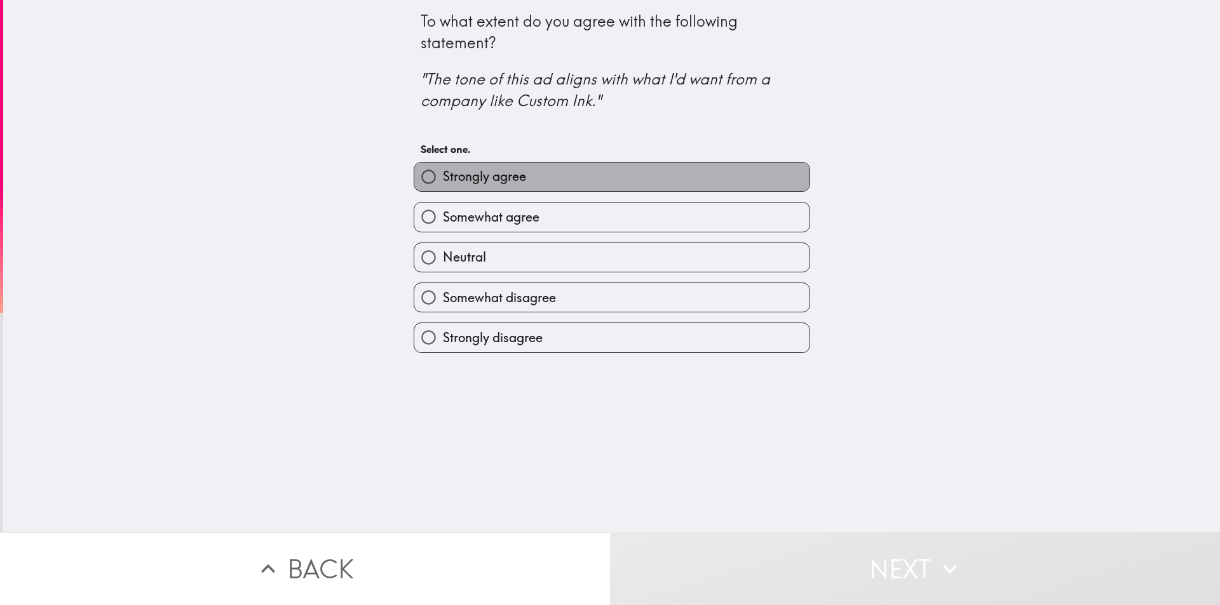
click at [480, 180] on span "Strongly agree" at bounding box center [484, 177] width 83 height 18
click at [443, 180] on input "Strongly agree" at bounding box center [428, 177] width 29 height 29
radio input "true"
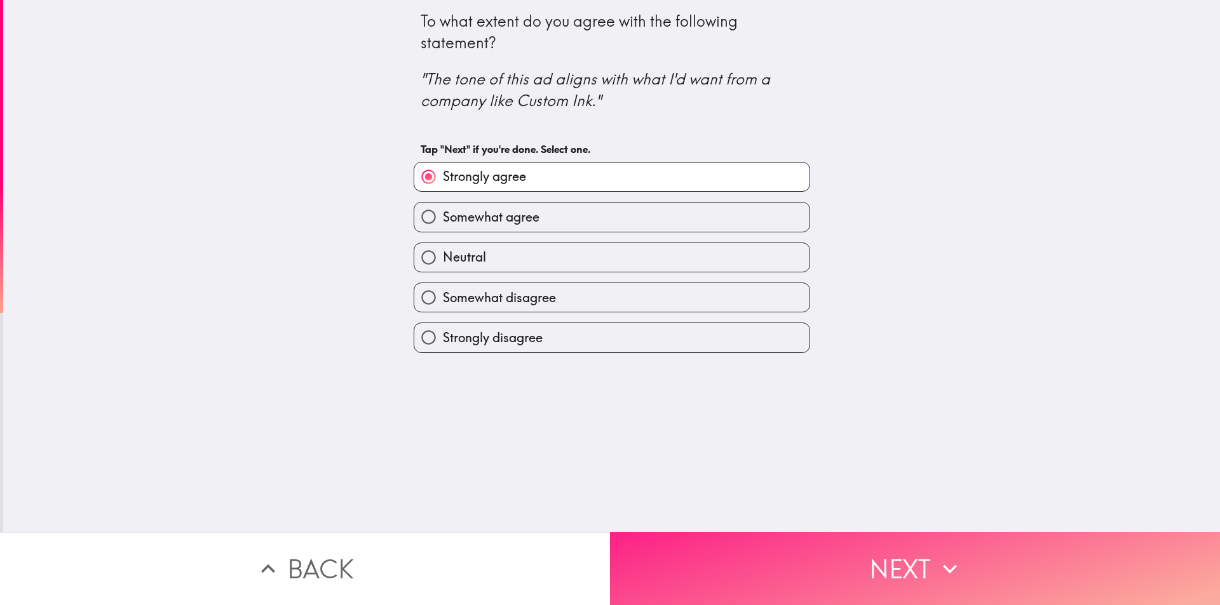
click at [853, 555] on button "Next" at bounding box center [915, 568] width 610 height 73
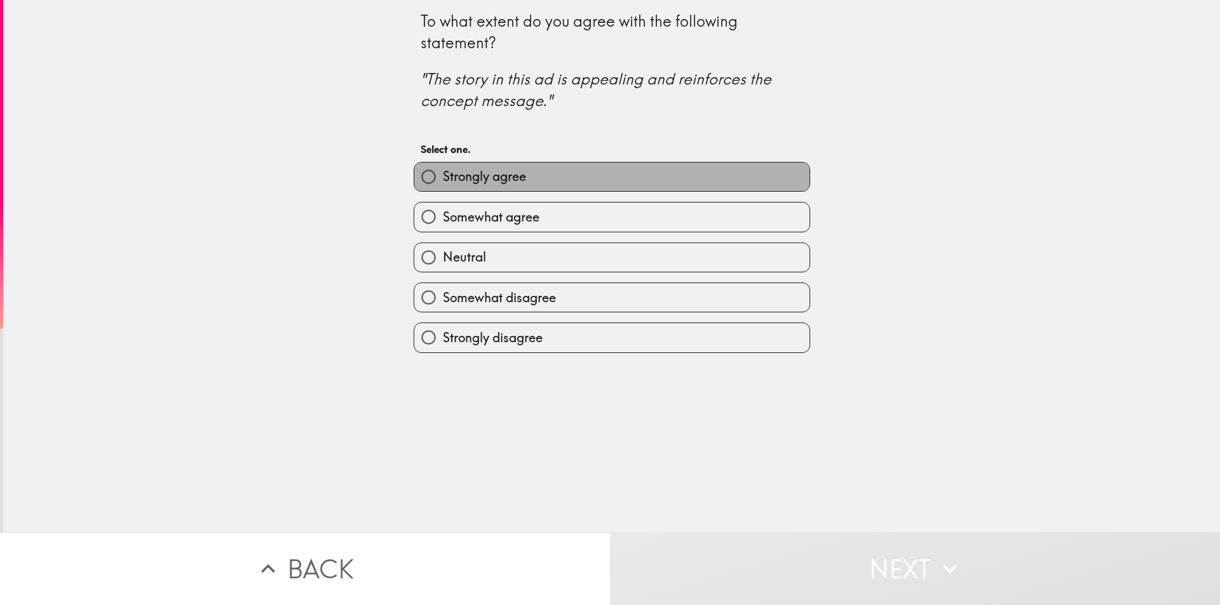
click at [492, 189] on label "Strongly agree" at bounding box center [611, 177] width 395 height 29
click at [443, 189] on input "Strongly agree" at bounding box center [428, 177] width 29 height 29
radio input "true"
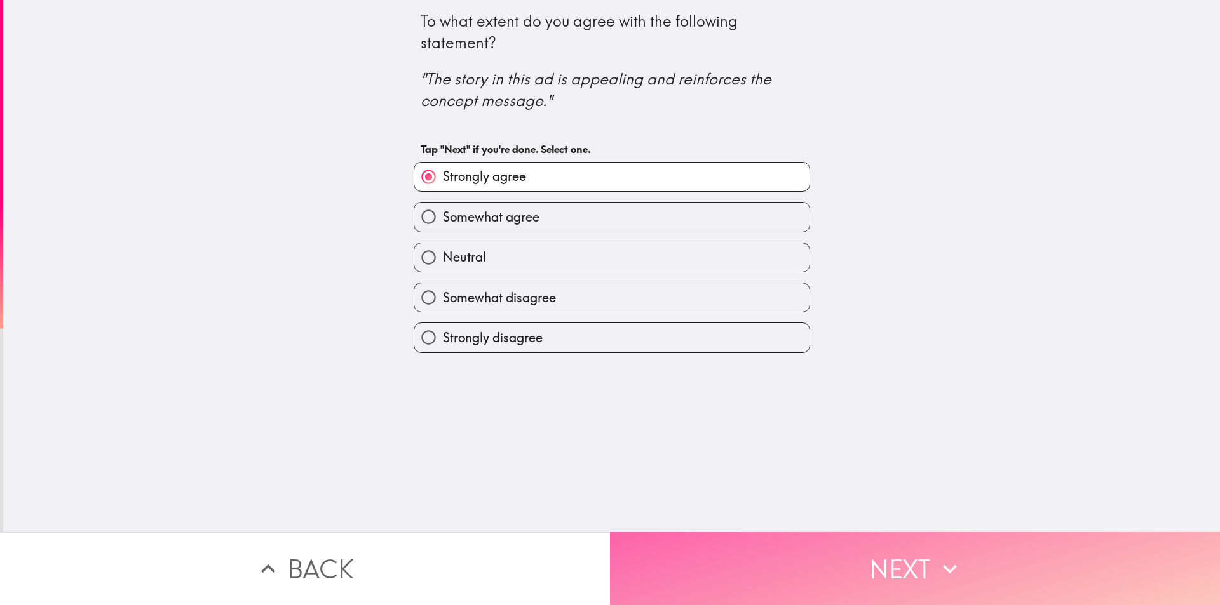
click at [852, 557] on button "Next" at bounding box center [915, 568] width 610 height 73
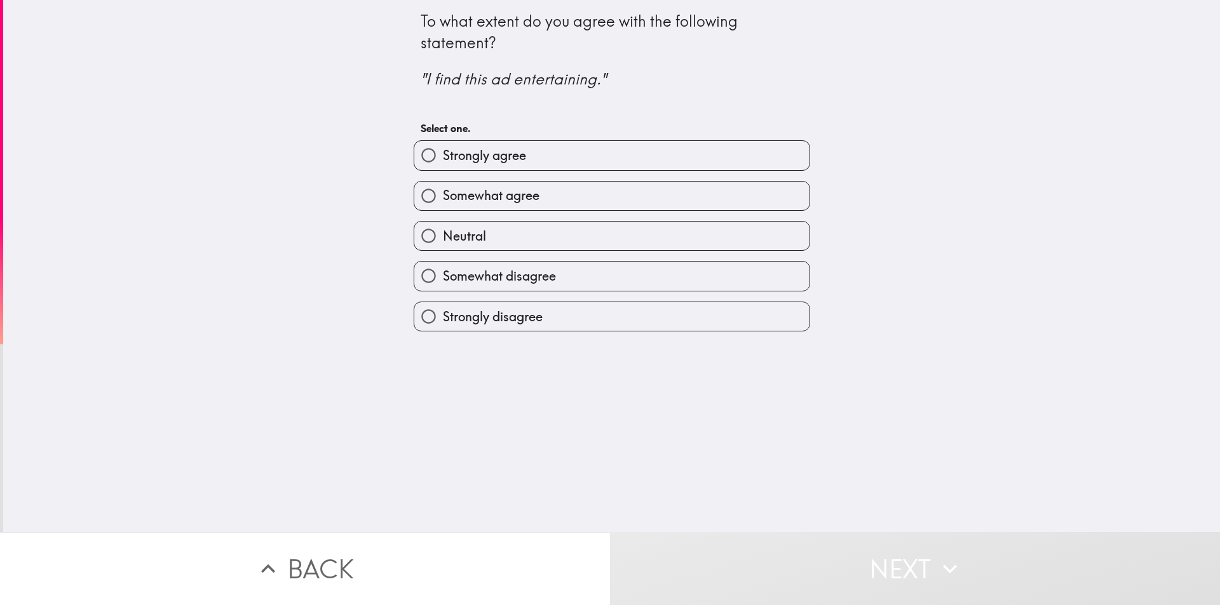
click at [528, 161] on label "Strongly agree" at bounding box center [611, 155] width 395 height 29
click at [443, 161] on input "Strongly agree" at bounding box center [428, 155] width 29 height 29
radio input "true"
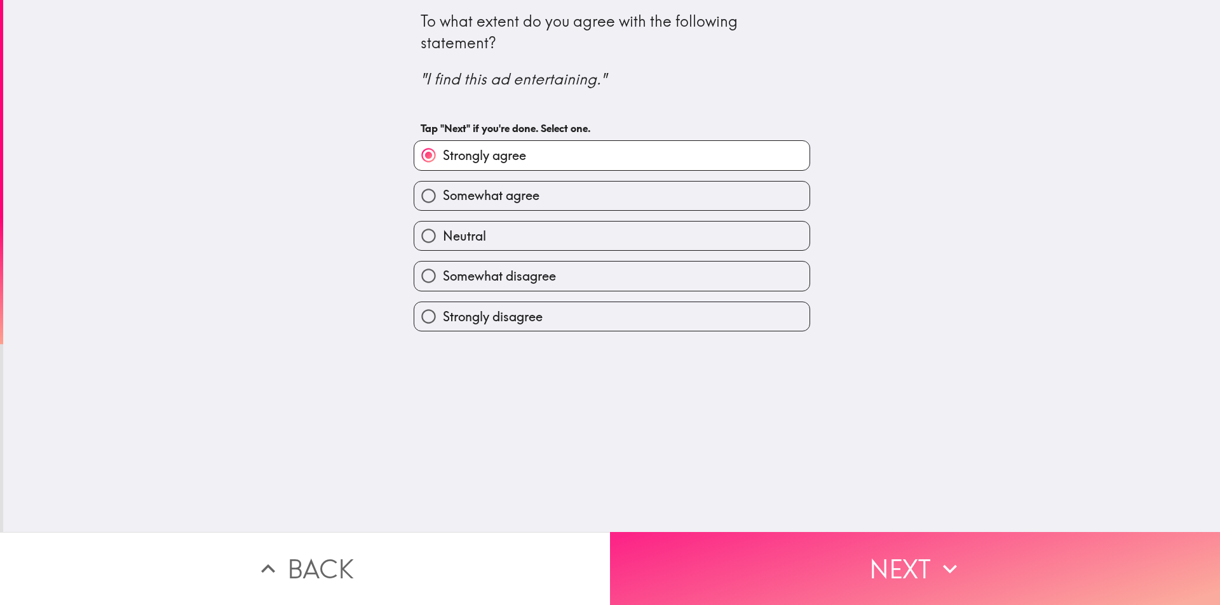
click at [781, 532] on button "Next" at bounding box center [915, 568] width 610 height 73
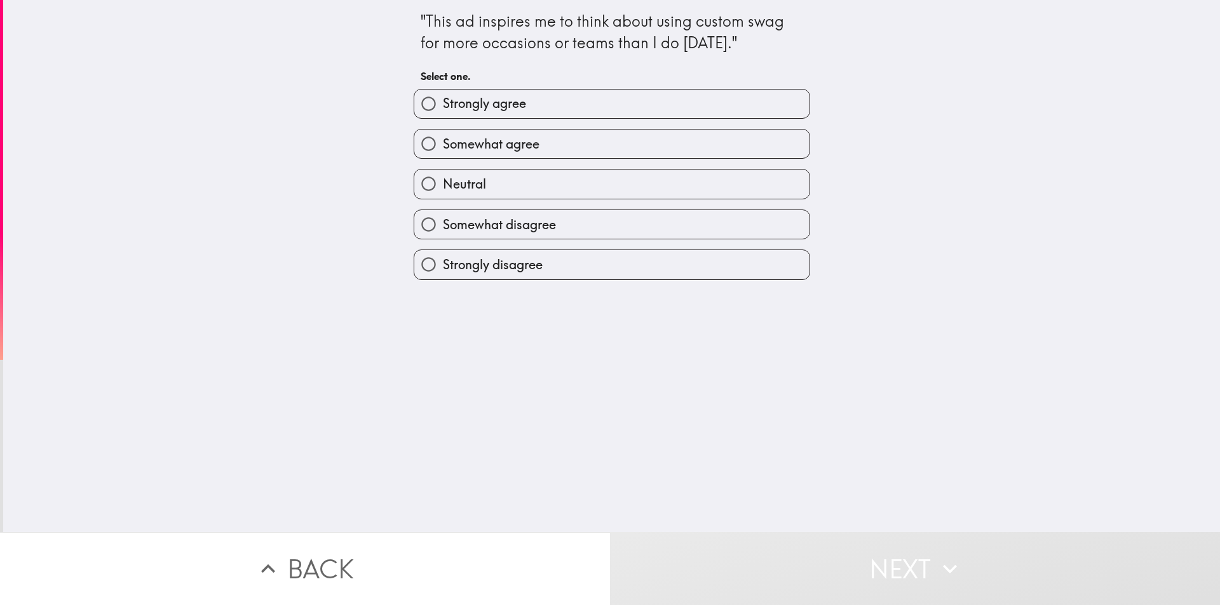
click at [464, 95] on span "Strongly agree" at bounding box center [484, 104] width 83 height 18
click at [443, 95] on input "Strongly agree" at bounding box center [428, 104] width 29 height 29
radio input "true"
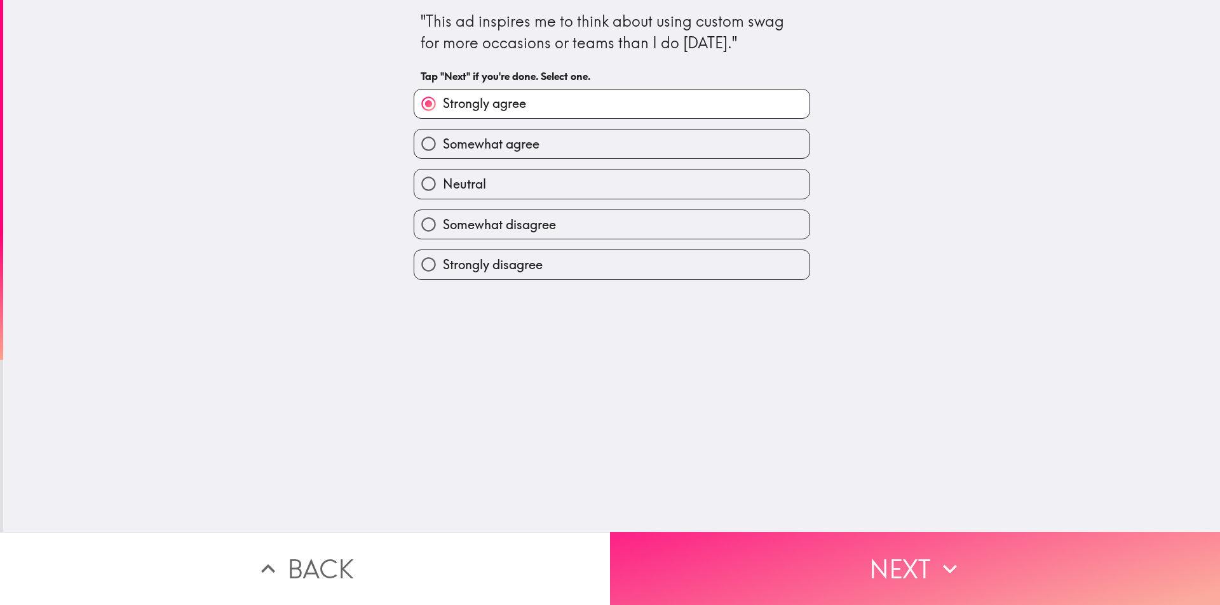
click at [750, 533] on button "Next" at bounding box center [915, 568] width 610 height 73
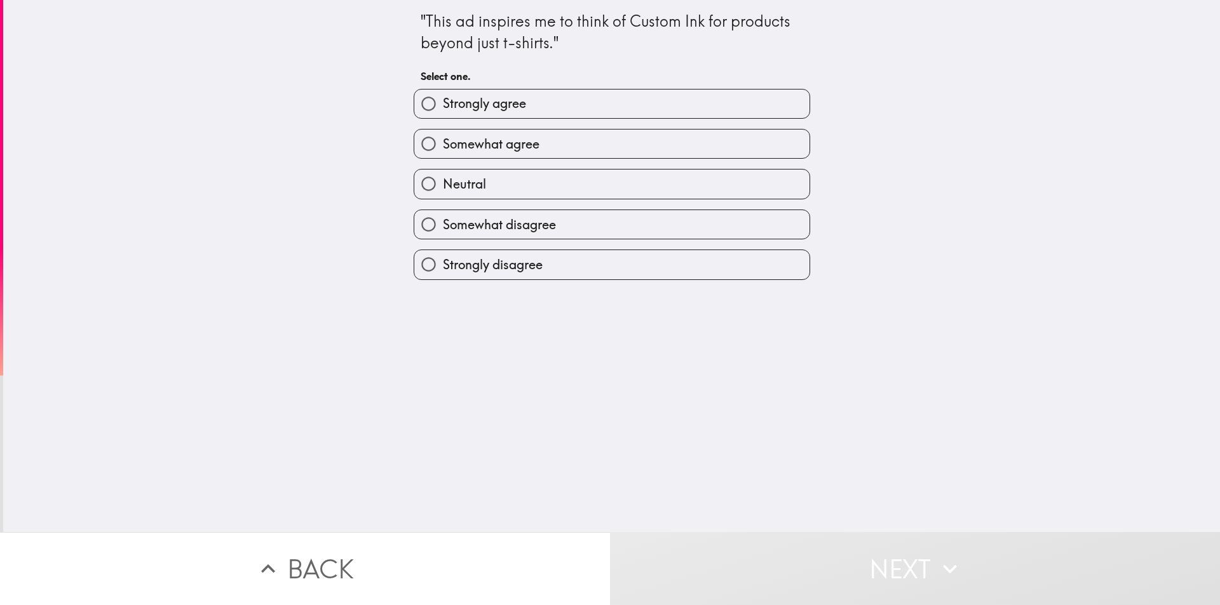
click at [513, 100] on span "Strongly agree" at bounding box center [484, 104] width 83 height 18
click at [443, 100] on input "Strongly agree" at bounding box center [428, 104] width 29 height 29
radio input "true"
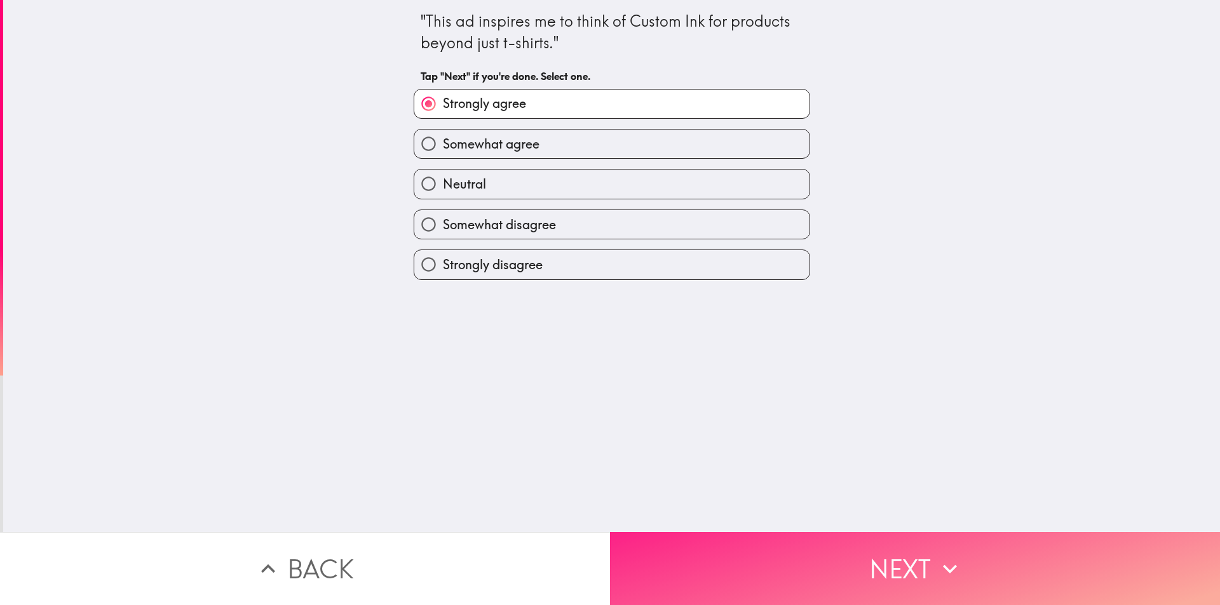
click at [749, 546] on button "Next" at bounding box center [915, 568] width 610 height 73
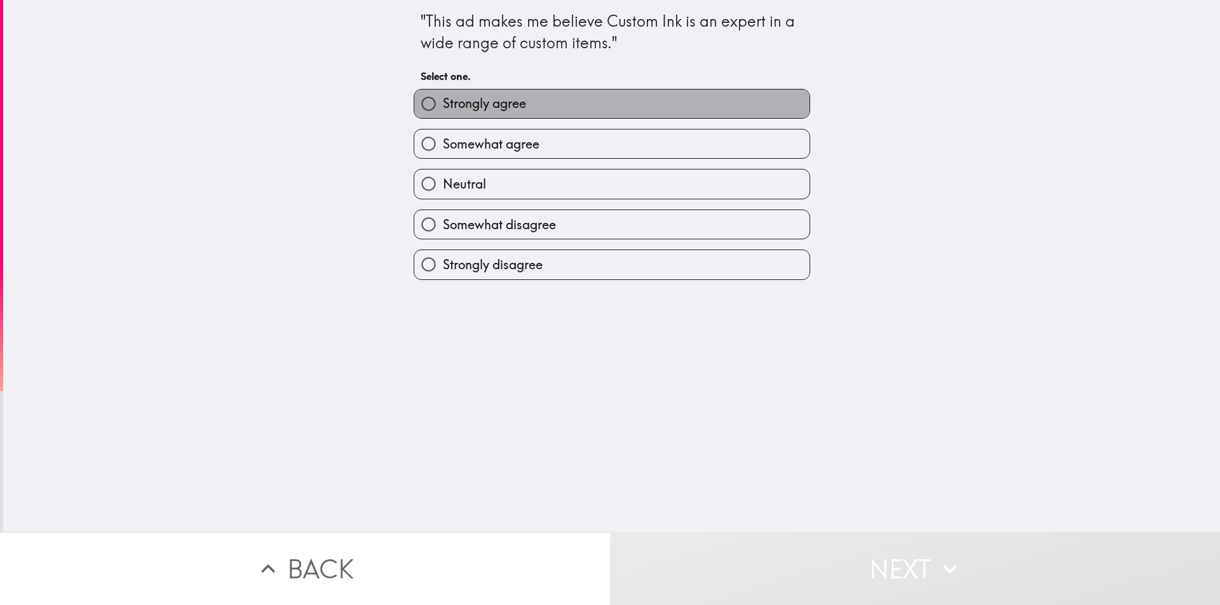
click at [524, 102] on label "Strongly agree" at bounding box center [611, 104] width 395 height 29
click at [443, 102] on input "Strongly agree" at bounding box center [428, 104] width 29 height 29
radio input "true"
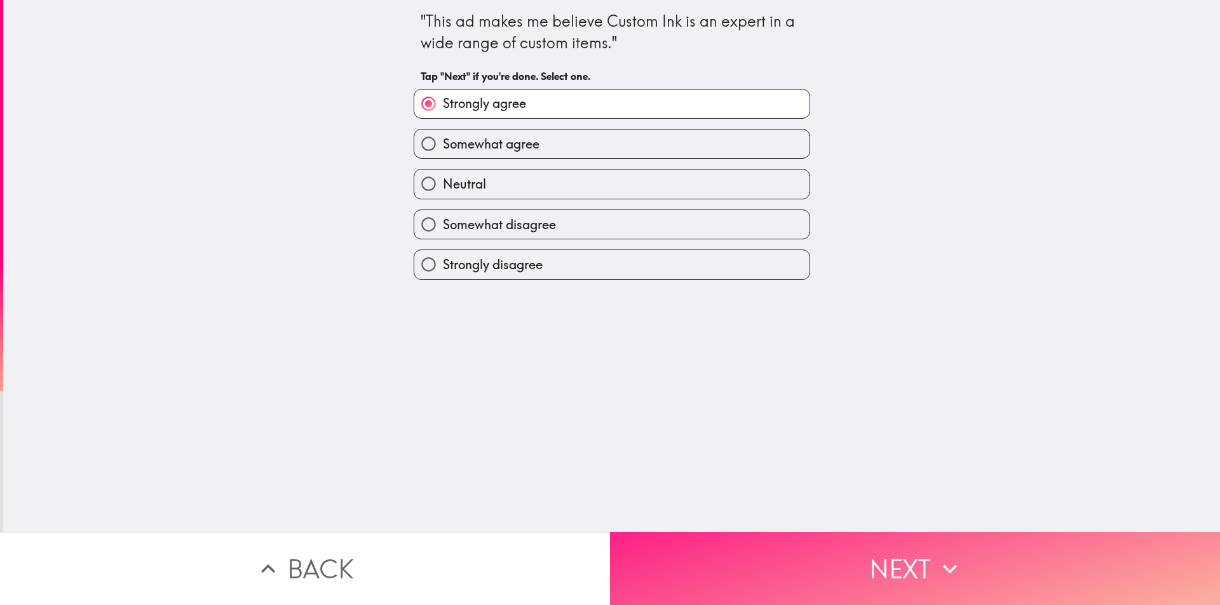
click at [783, 578] on button "Next" at bounding box center [915, 568] width 610 height 73
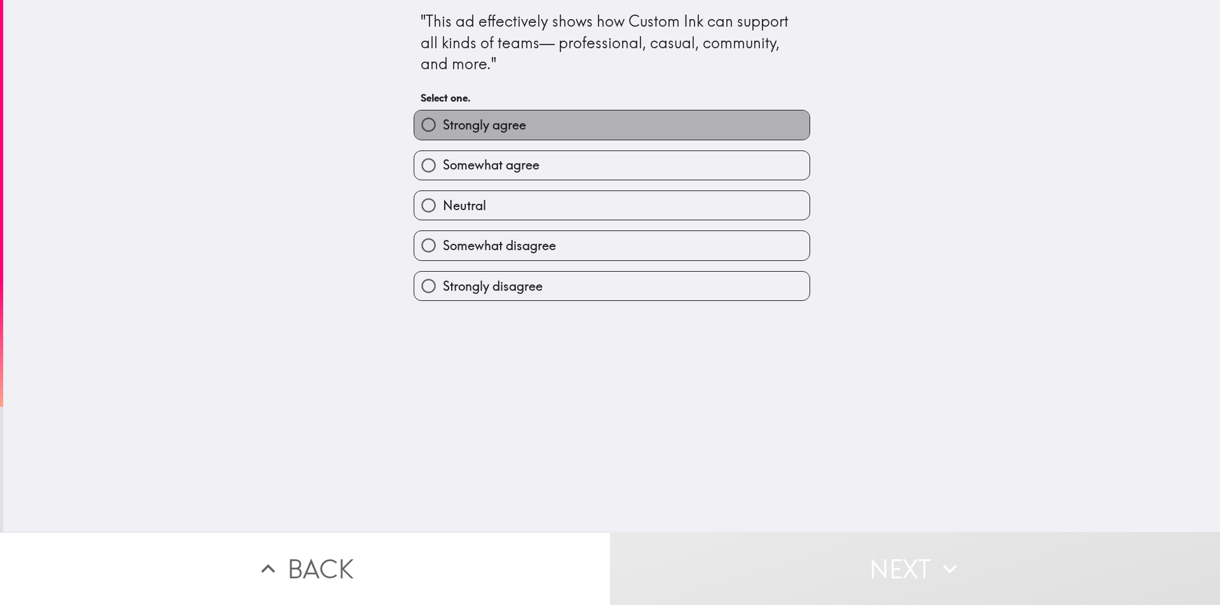
click at [515, 118] on span "Strongly agree" at bounding box center [484, 125] width 83 height 18
click at [443, 118] on input "Strongly agree" at bounding box center [428, 125] width 29 height 29
radio input "true"
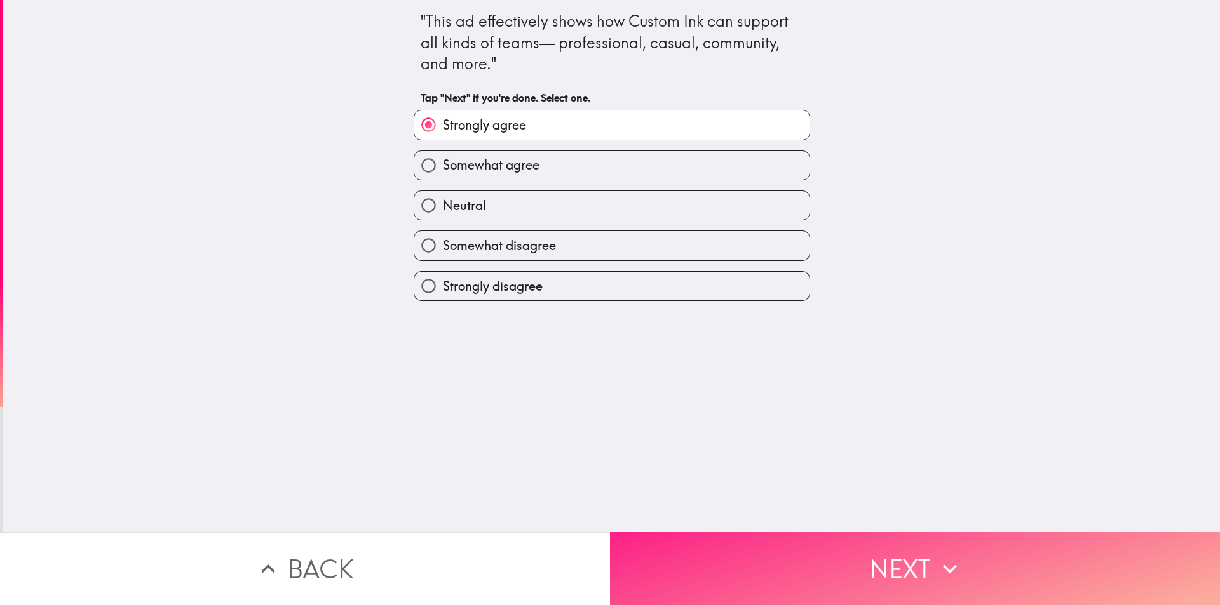
click at [874, 576] on button "Next" at bounding box center [915, 568] width 610 height 73
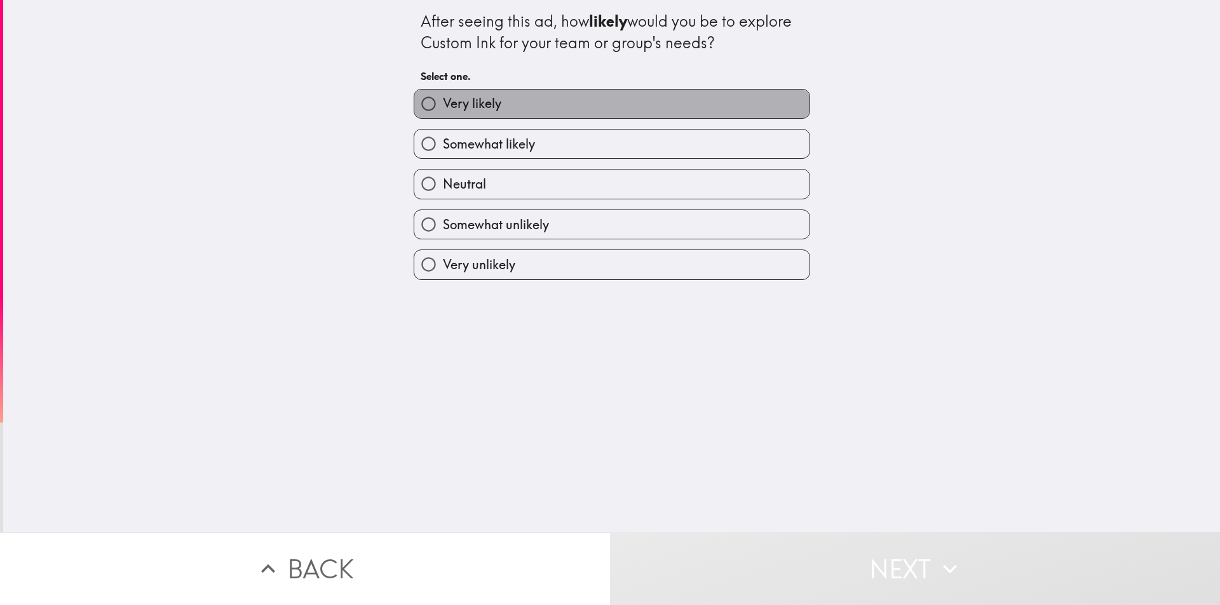
click at [551, 99] on label "Very likely" at bounding box center [611, 104] width 395 height 29
click at [443, 99] on input "Very likely" at bounding box center [428, 104] width 29 height 29
radio input "true"
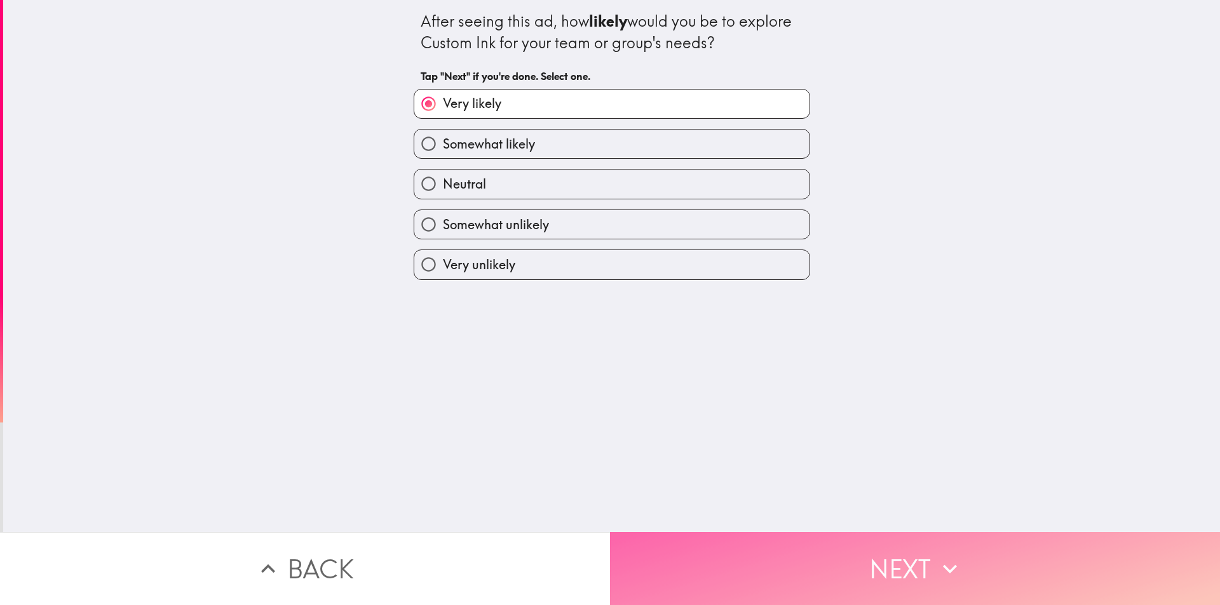
drag, startPoint x: 775, startPoint y: 551, endPoint x: 691, endPoint y: 415, distance: 159.7
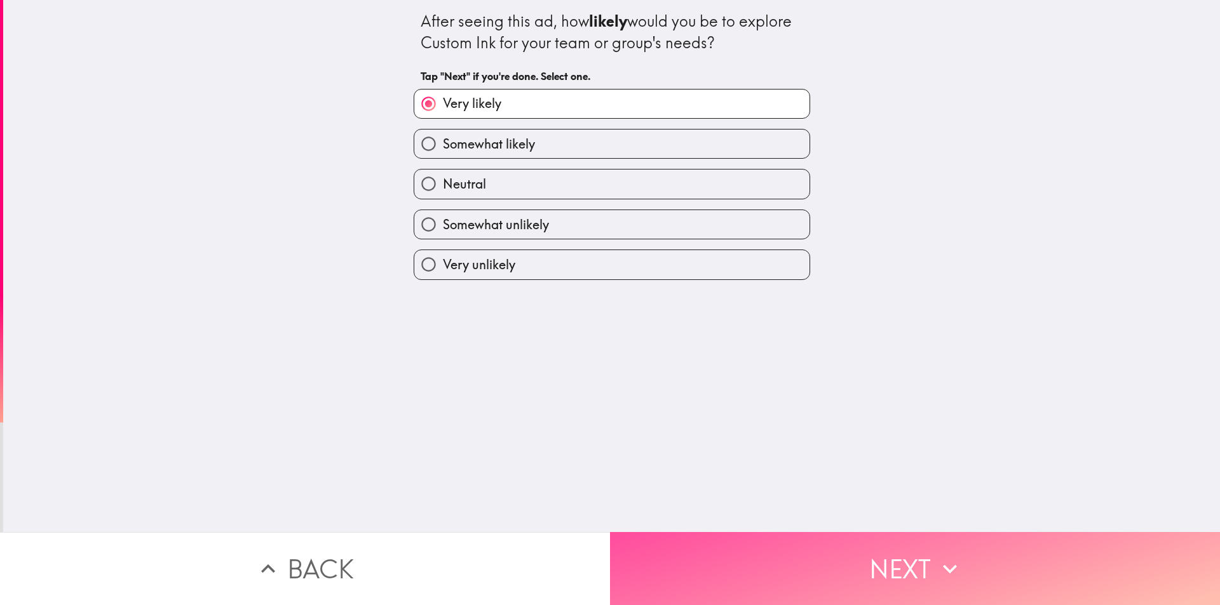
click at [773, 547] on button "Next" at bounding box center [915, 568] width 610 height 73
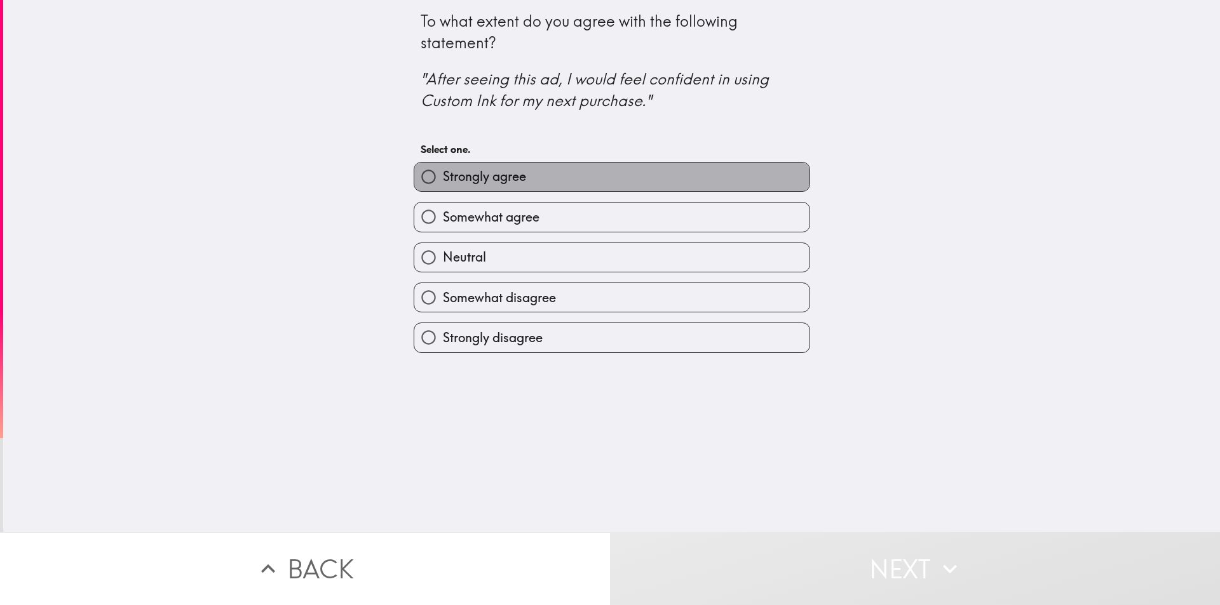
click at [468, 170] on span "Strongly agree" at bounding box center [484, 177] width 83 height 18
click at [443, 170] on input "Strongly agree" at bounding box center [428, 177] width 29 height 29
radio input "true"
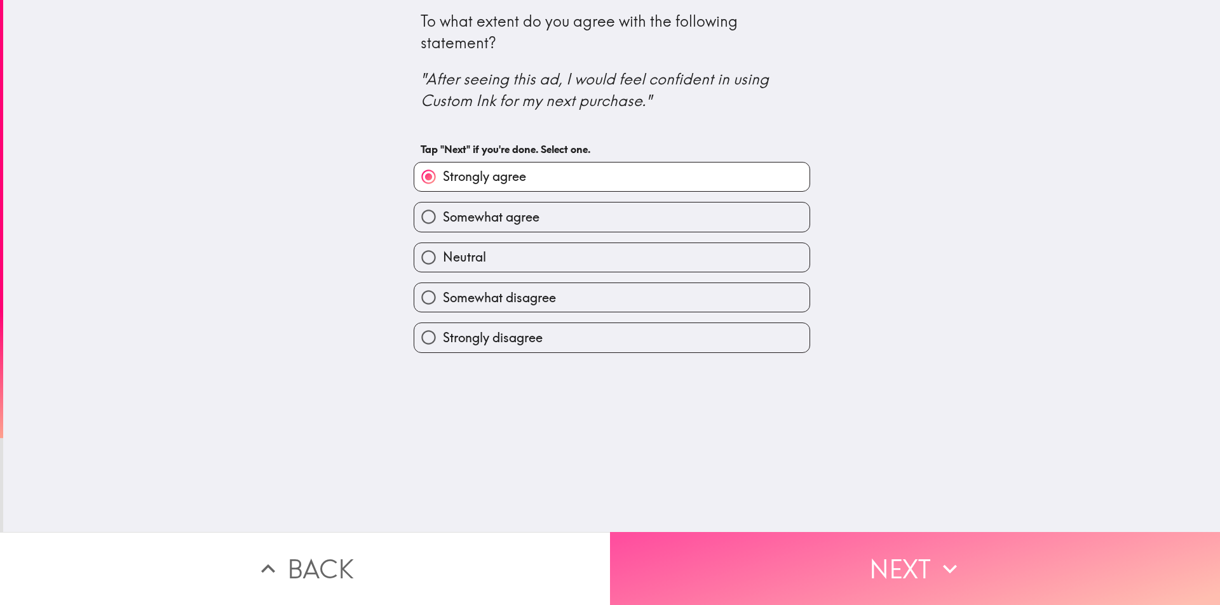
drag, startPoint x: 779, startPoint y: 545, endPoint x: 727, endPoint y: 459, distance: 100.0
click at [779, 543] on button "Next" at bounding box center [915, 568] width 610 height 73
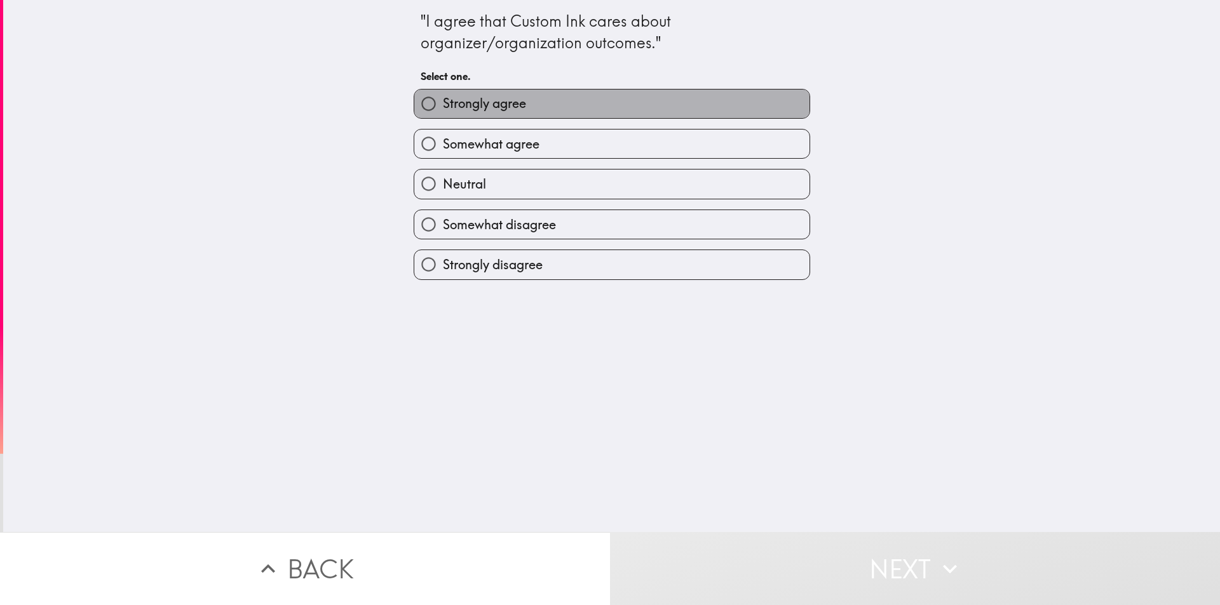
click at [455, 104] on span "Strongly agree" at bounding box center [484, 104] width 83 height 18
click at [443, 104] on input "Strongly agree" at bounding box center [428, 104] width 29 height 29
radio input "true"
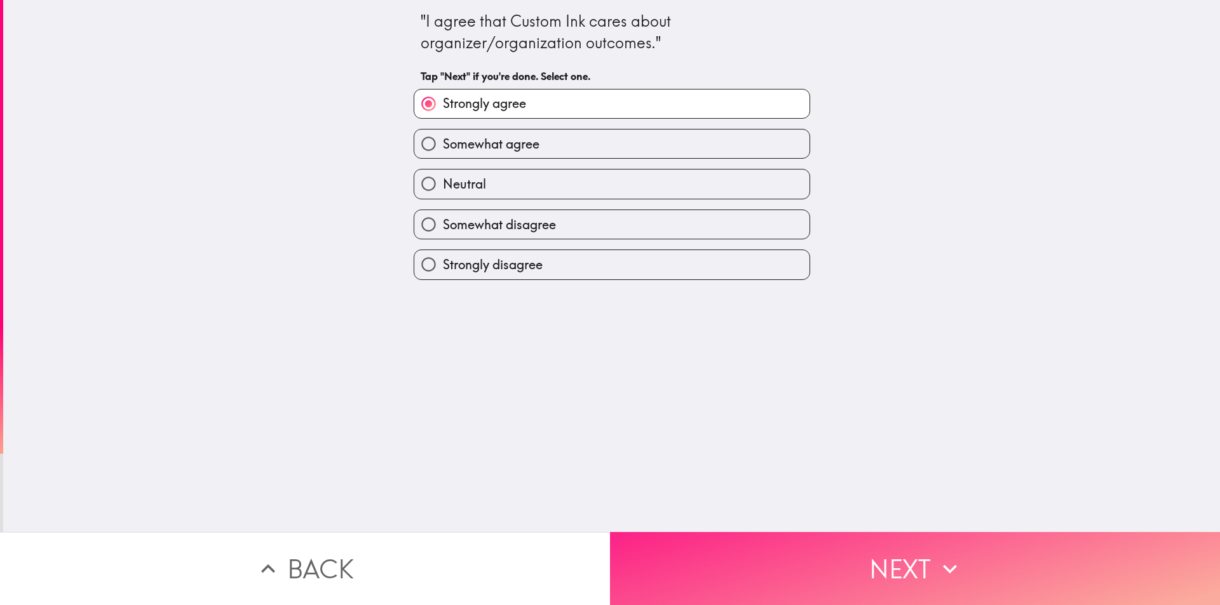
click at [665, 532] on button "Next" at bounding box center [915, 568] width 610 height 73
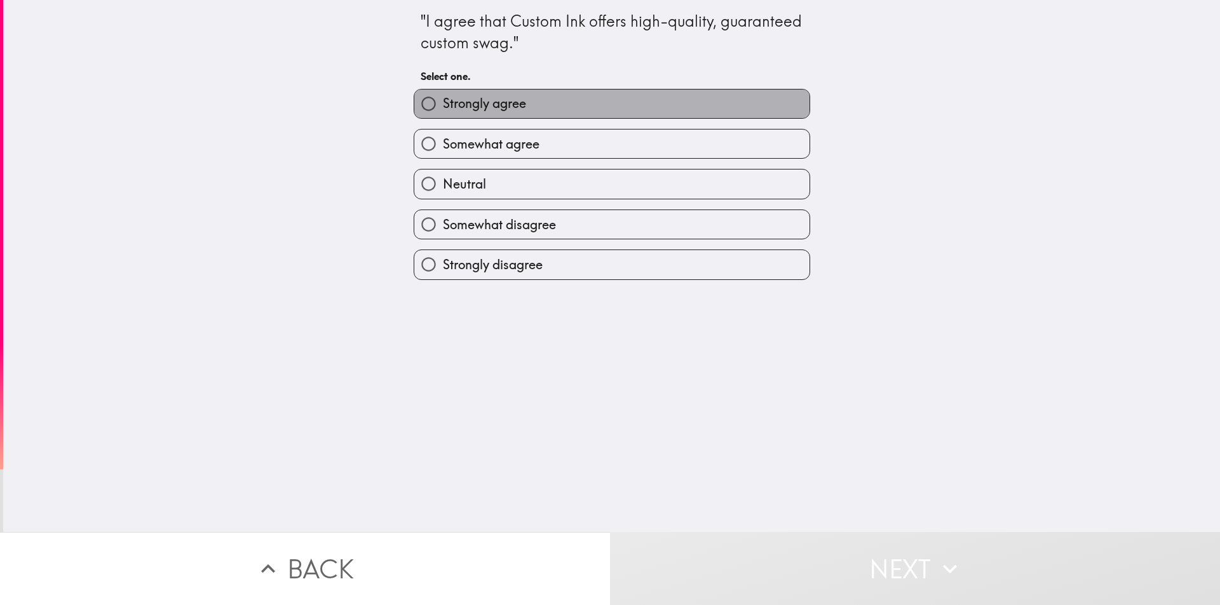
click at [564, 100] on label "Strongly agree" at bounding box center [611, 104] width 395 height 29
click at [443, 100] on input "Strongly agree" at bounding box center [428, 104] width 29 height 29
radio input "true"
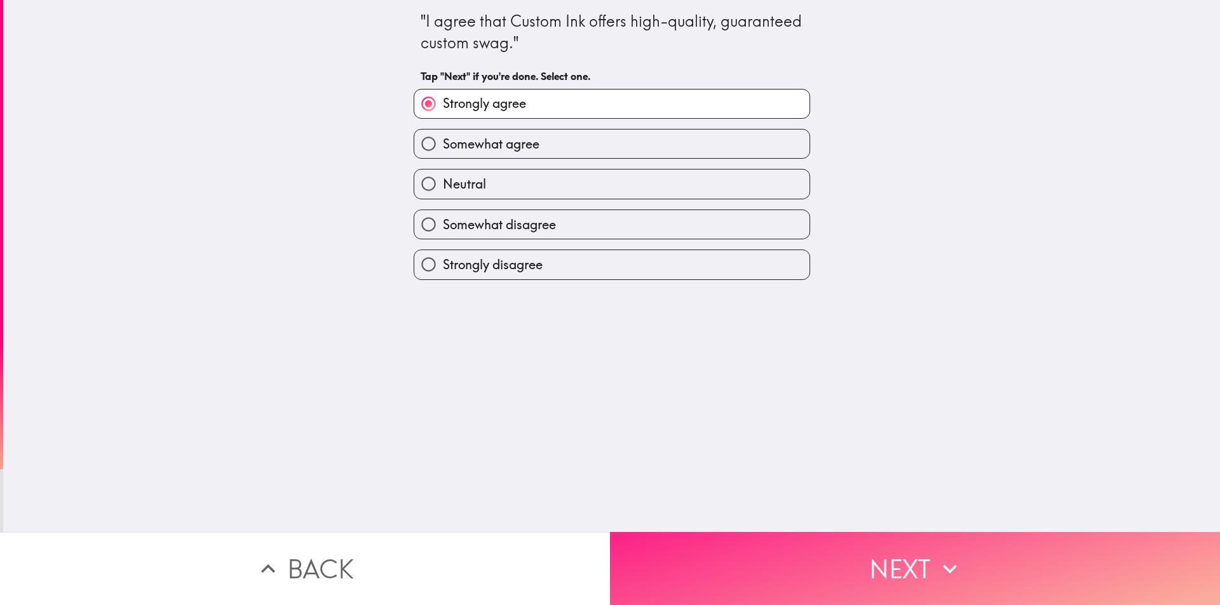
click at [805, 557] on button "Next" at bounding box center [915, 568] width 610 height 73
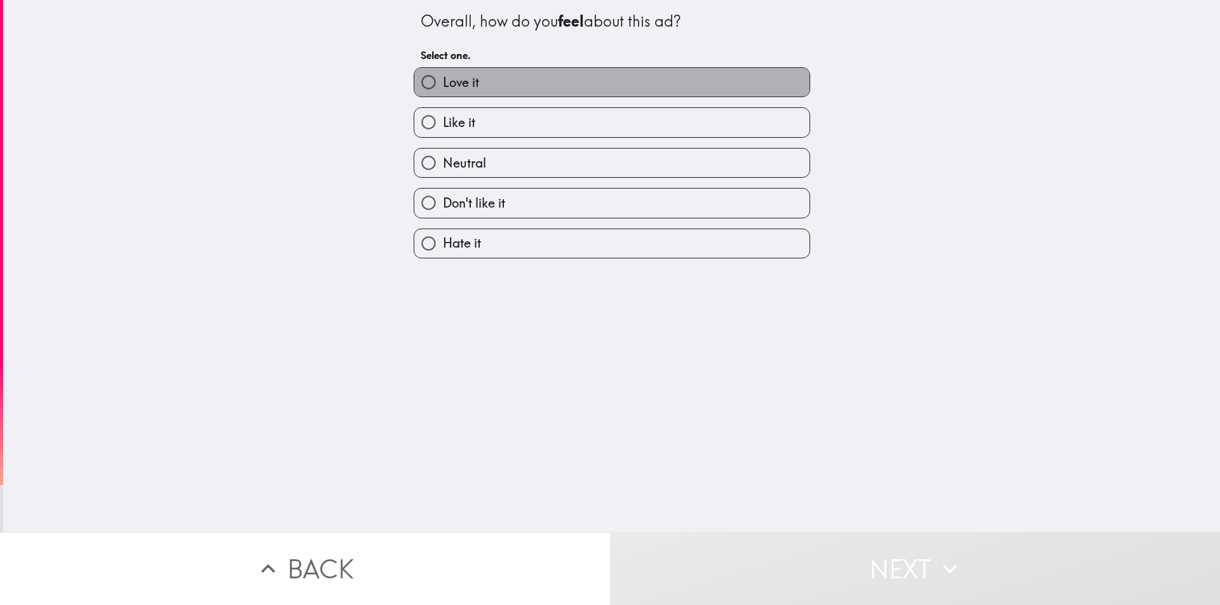
click at [533, 73] on label "Love it" at bounding box center [611, 82] width 395 height 29
click at [443, 73] on input "Love it" at bounding box center [428, 82] width 29 height 29
radio input "true"
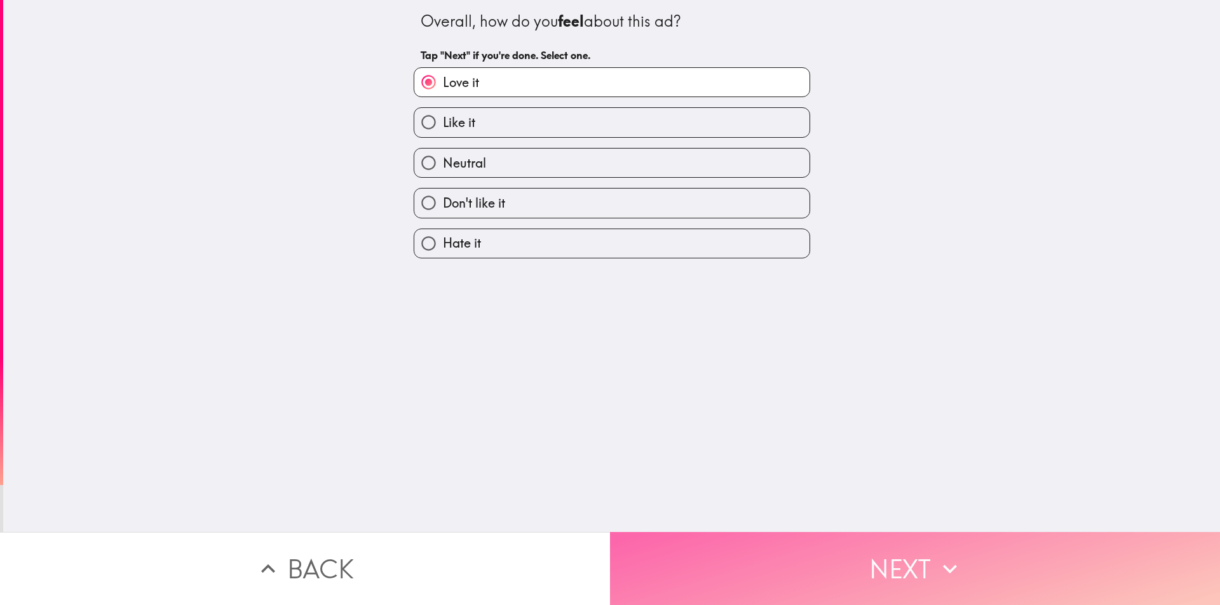
click at [720, 538] on button "Next" at bounding box center [915, 568] width 610 height 73
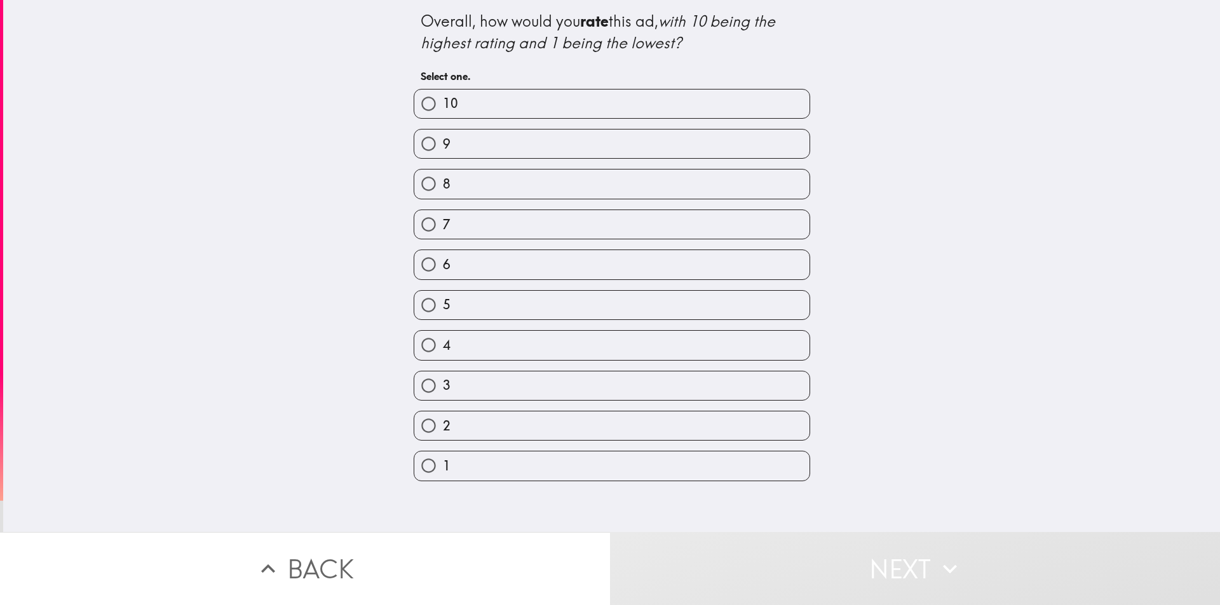
click at [540, 97] on label "10" at bounding box center [611, 104] width 395 height 29
click at [443, 97] on input "10" at bounding box center [428, 104] width 29 height 29
radio input "true"
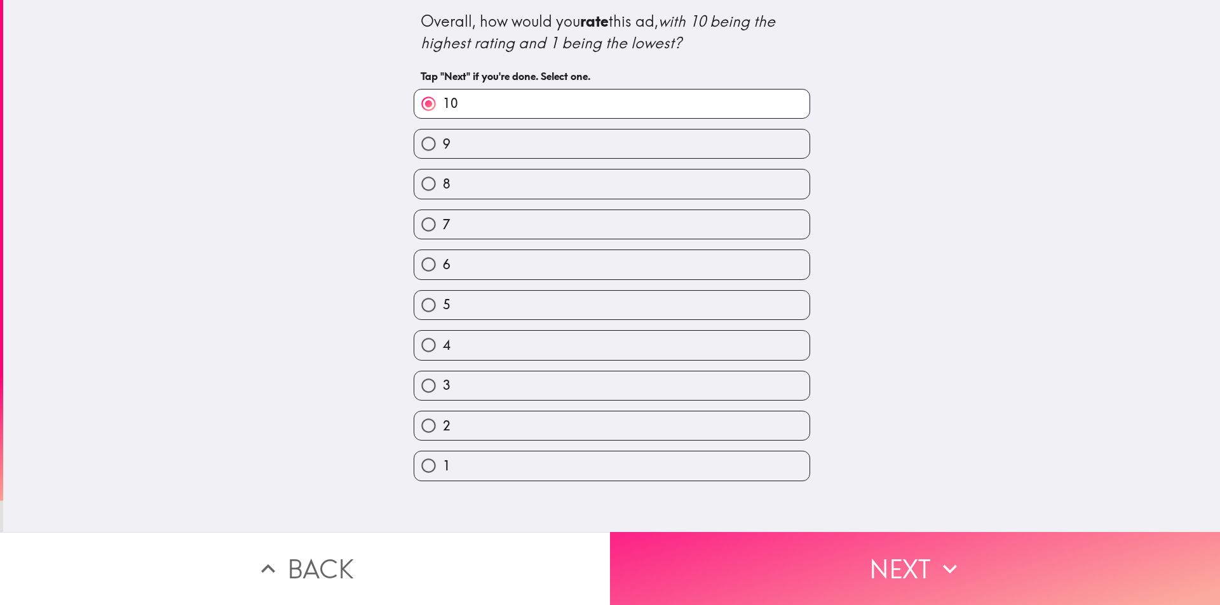
click at [790, 557] on button "Next" at bounding box center [915, 568] width 610 height 73
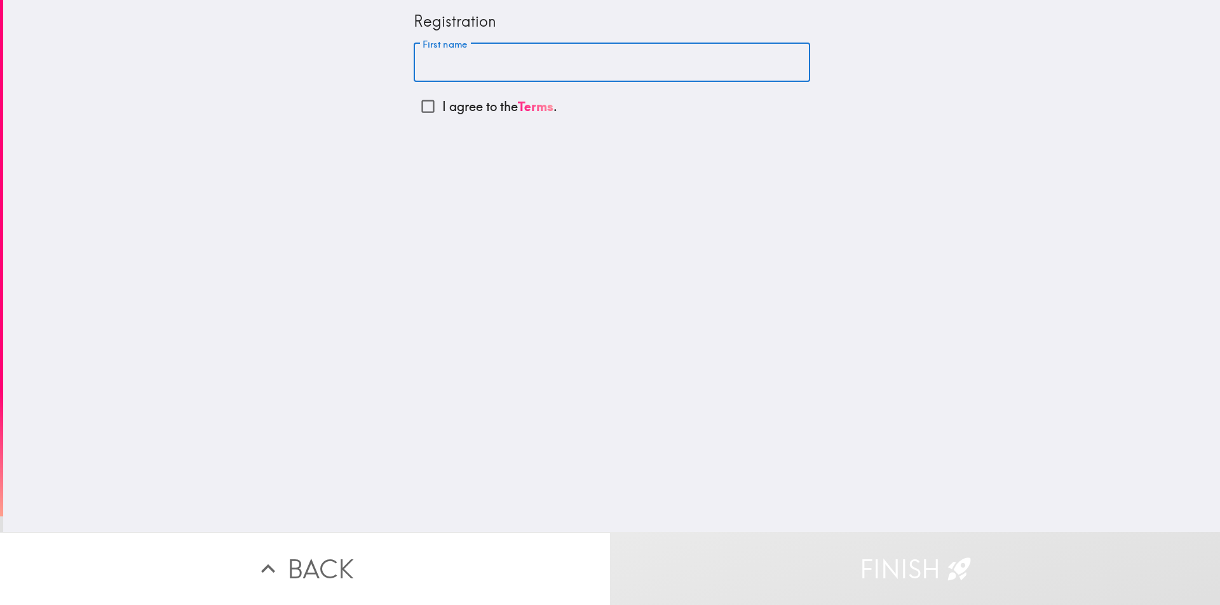
click at [471, 61] on input "First name" at bounding box center [612, 62] width 396 height 39
type input "[PERSON_NAME]"
click at [414, 111] on input "I agree to the Terms ." at bounding box center [428, 106] width 29 height 29
checkbox input "true"
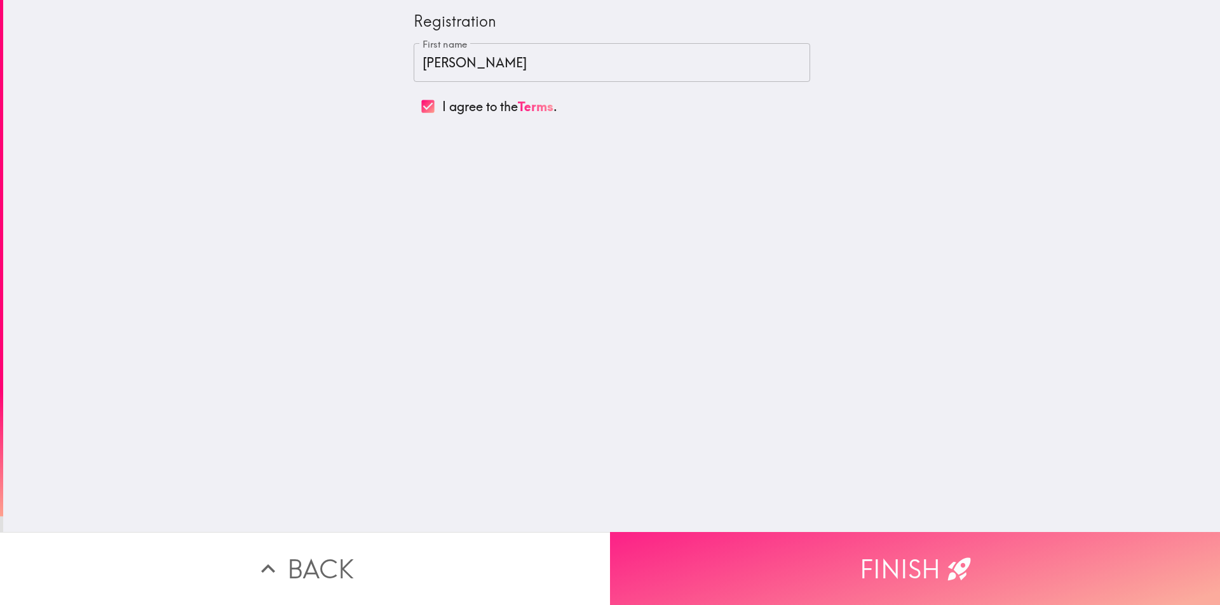
click at [877, 558] on button "Finish" at bounding box center [915, 568] width 610 height 73
